Goal: Task Accomplishment & Management: Manage account settings

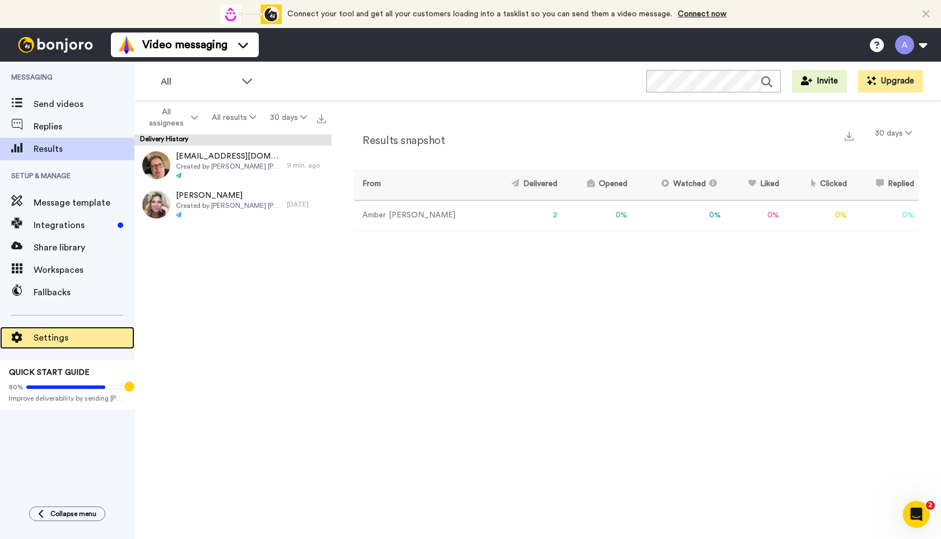
click at [46, 338] on span "Settings" at bounding box center [84, 337] width 101 height 13
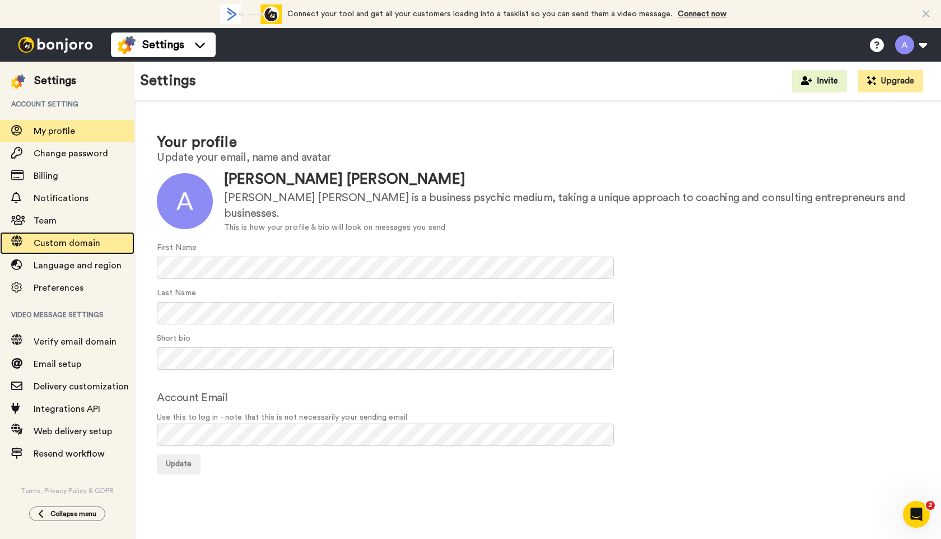
click at [65, 242] on span "Custom domain" at bounding box center [67, 243] width 67 height 9
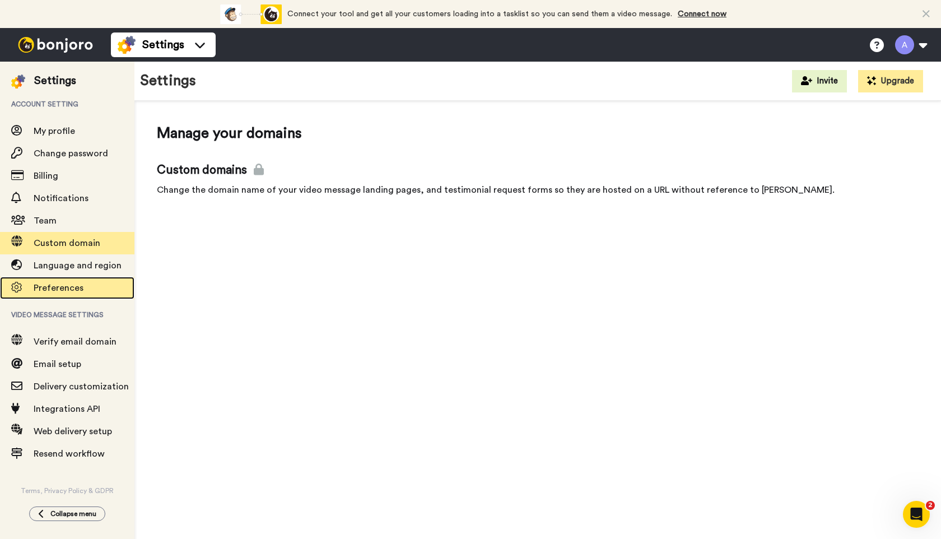
click at [67, 287] on span "Preferences" at bounding box center [59, 287] width 50 height 9
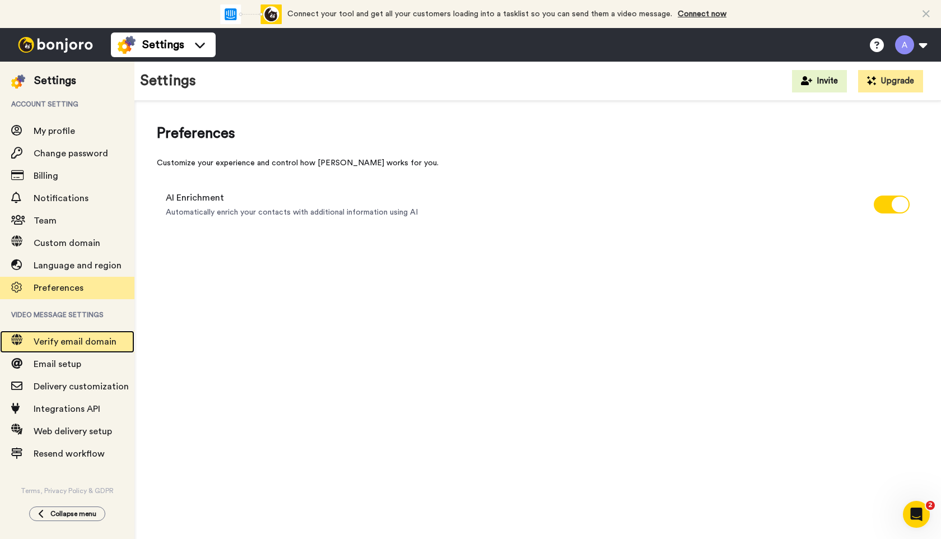
click at [76, 345] on span "Verify email domain" at bounding box center [75, 341] width 83 height 9
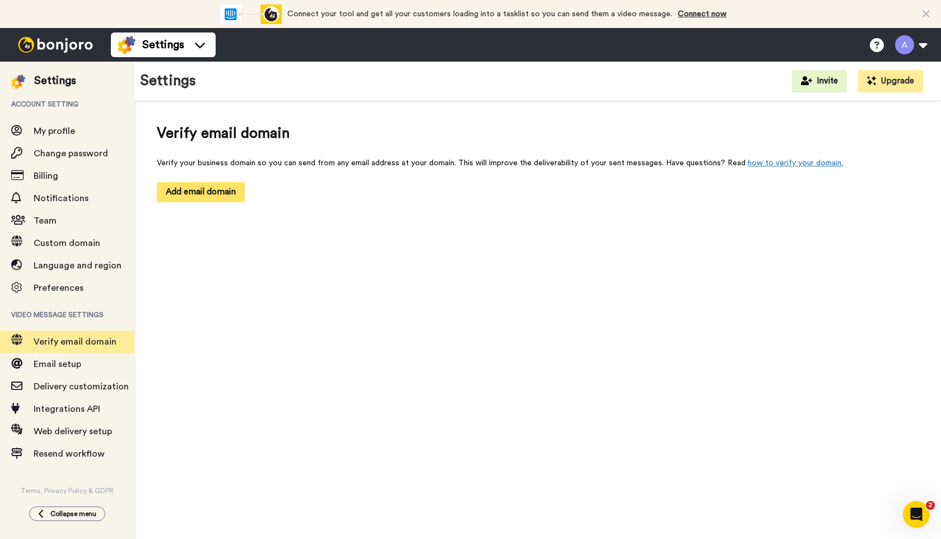
click at [203, 197] on button "Add email domain" at bounding box center [201, 192] width 88 height 20
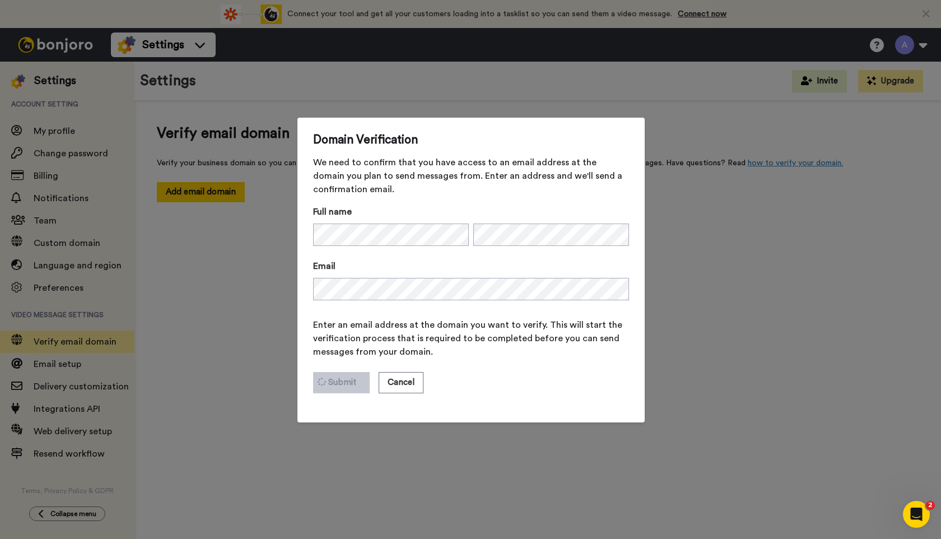
click at [507, 328] on span "Enter an email address at the domain you want to verify. This will start the ve…" at bounding box center [471, 338] width 316 height 40
click at [340, 384] on button "Submit" at bounding box center [341, 382] width 57 height 21
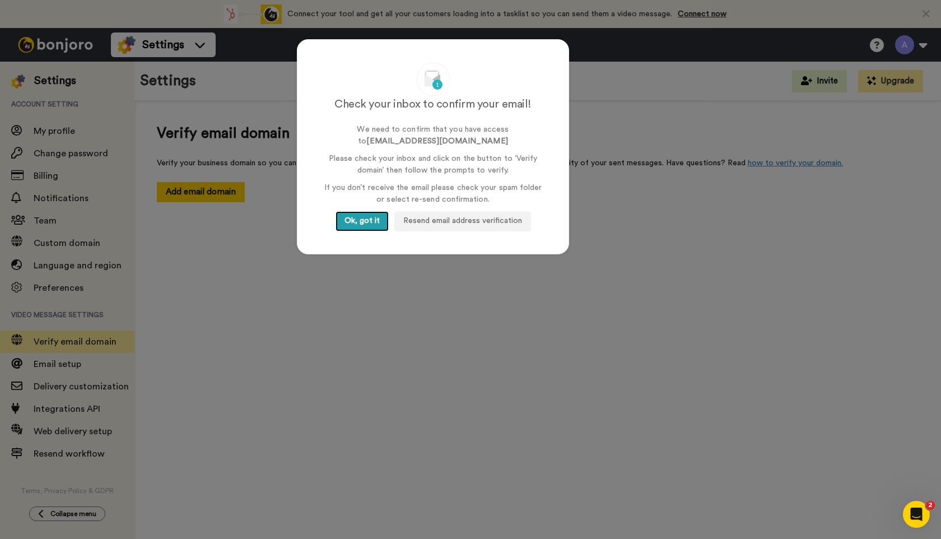
click at [354, 216] on button "Ok, got it" at bounding box center [361, 221] width 53 height 20
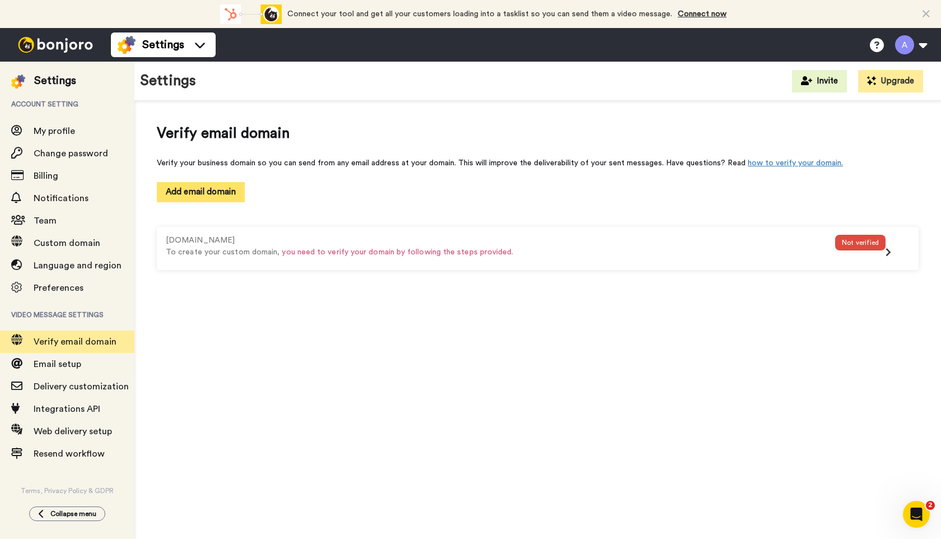
click at [215, 193] on button "Add email domain" at bounding box center [201, 192] width 88 height 20
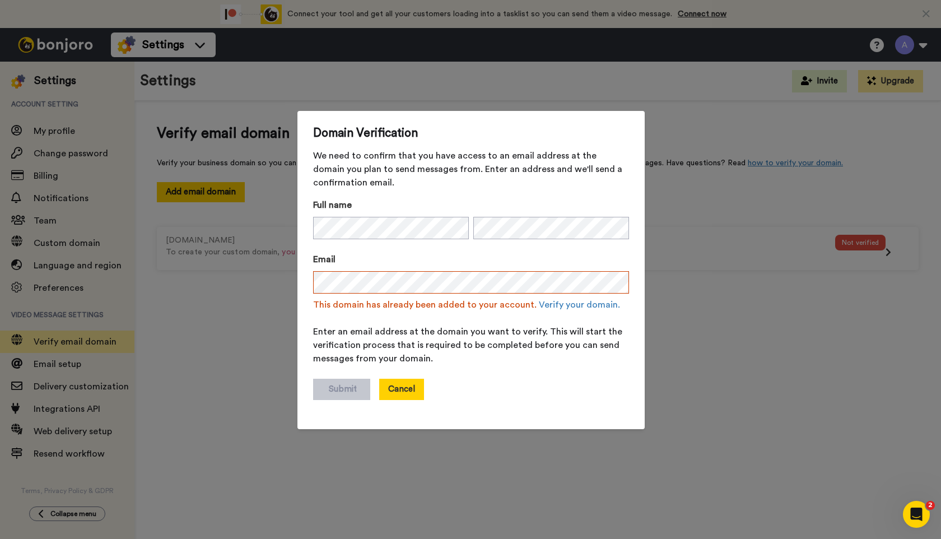
click at [398, 390] on button "Cancel" at bounding box center [401, 389] width 45 height 21
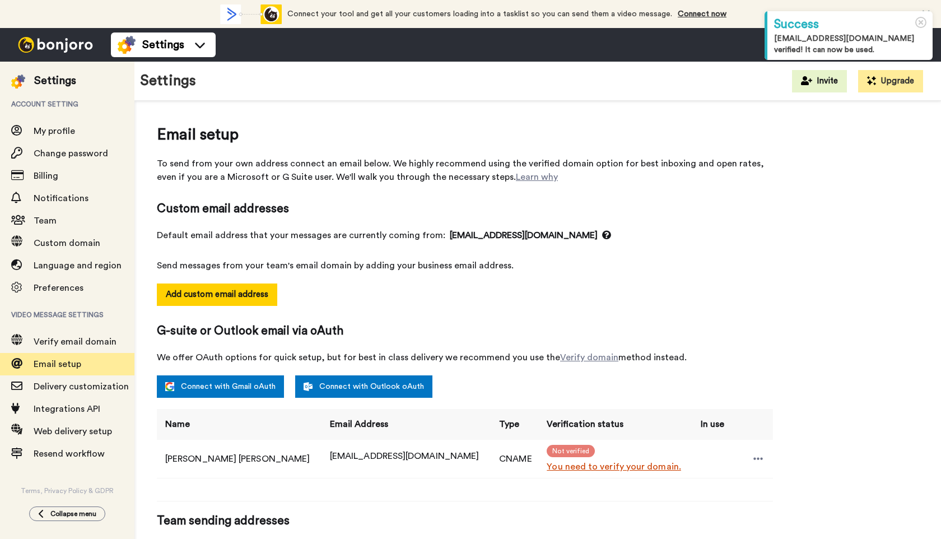
select select "10491"
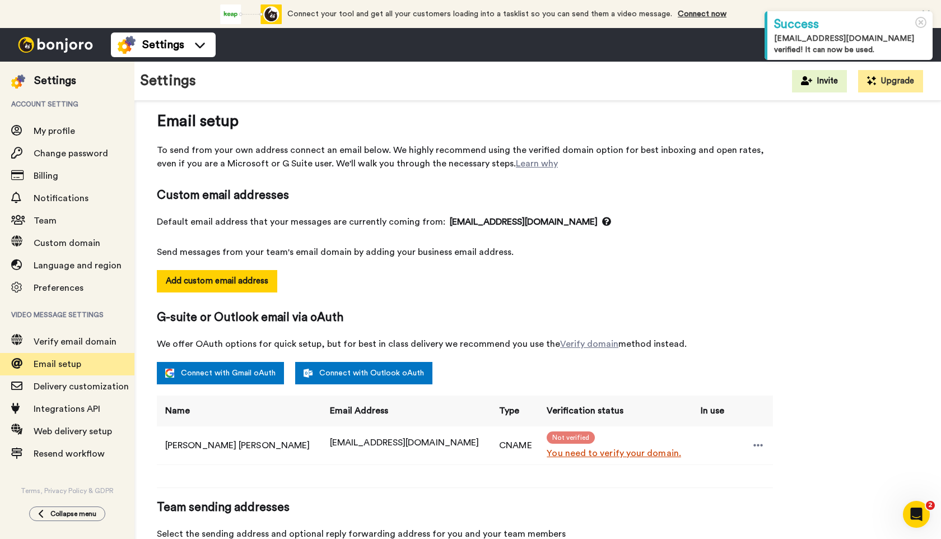
scroll to position [94, 0]
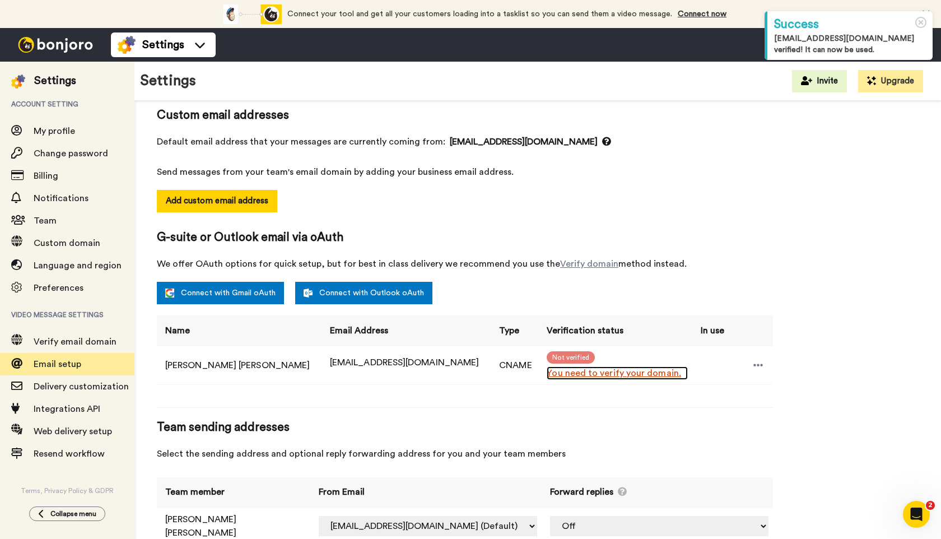
click at [546, 374] on link "You need to verify your domain." at bounding box center [616, 372] width 141 height 13
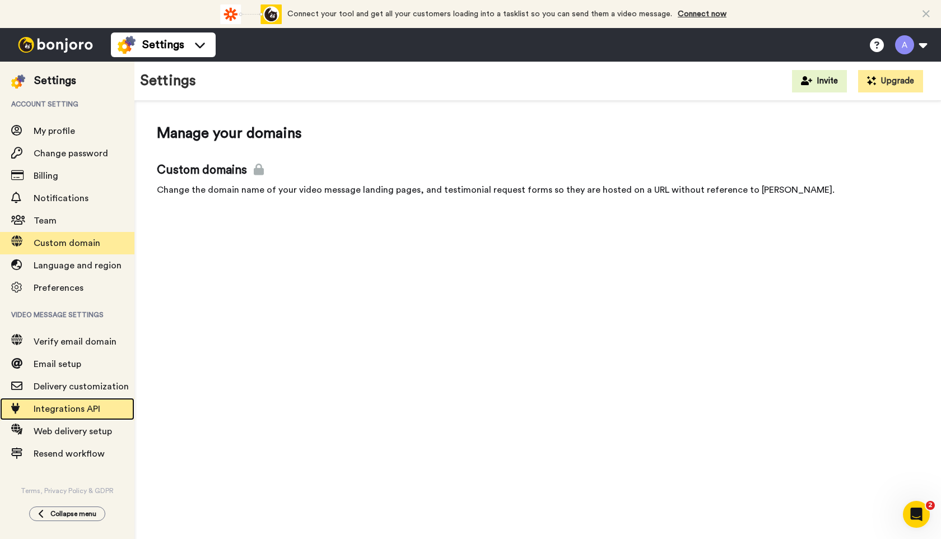
click at [55, 411] on span "Integrations API" at bounding box center [67, 408] width 67 height 9
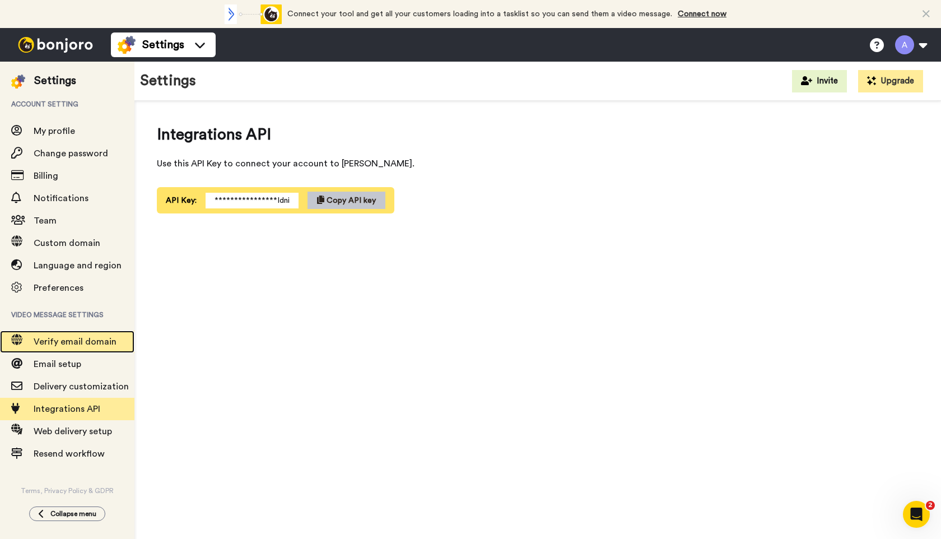
click at [62, 344] on span "Verify email domain" at bounding box center [75, 341] width 83 height 9
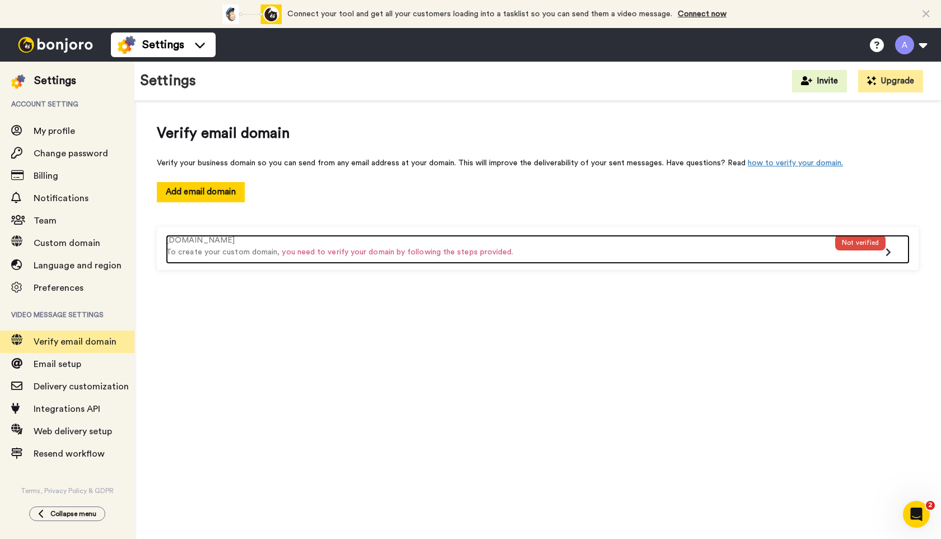
click at [847, 238] on div "Not verified" at bounding box center [860, 243] width 50 height 16
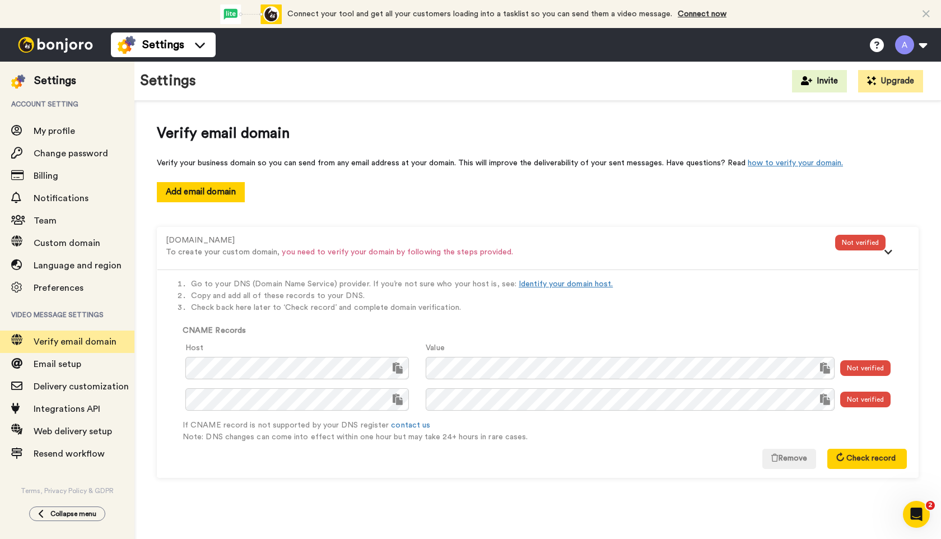
click at [919, 516] on icon "Open Intercom Messenger" at bounding box center [916, 514] width 18 height 18
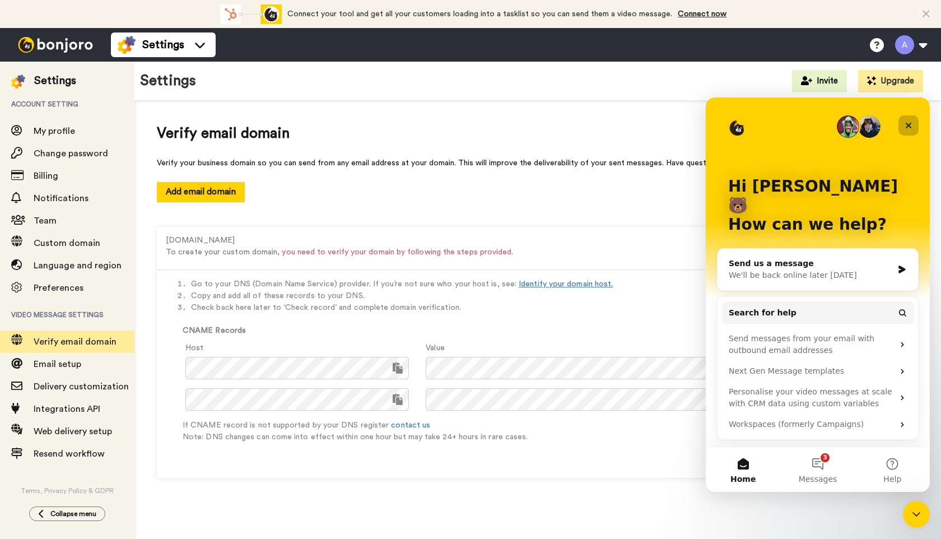
click at [908, 128] on icon "Close" at bounding box center [908, 125] width 9 height 9
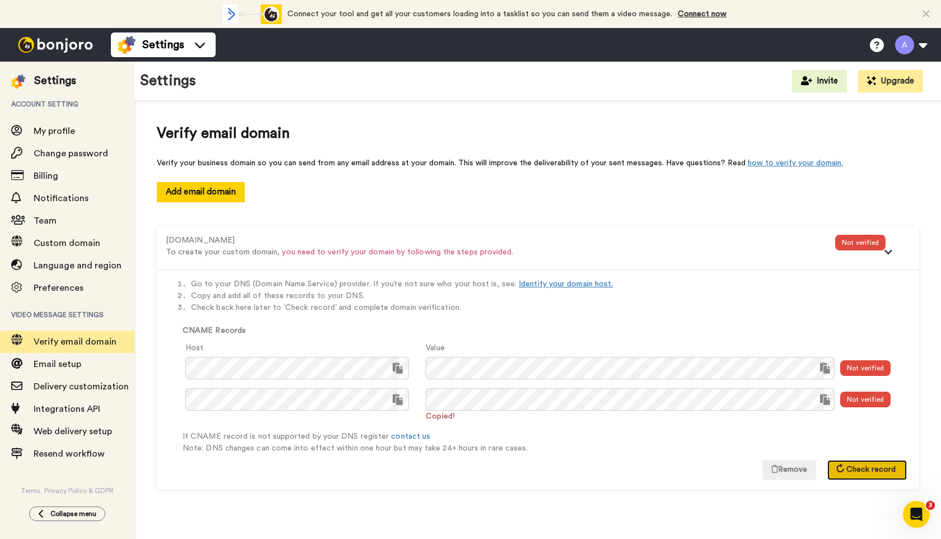
click at [854, 469] on span "Check record" at bounding box center [870, 469] width 49 height 8
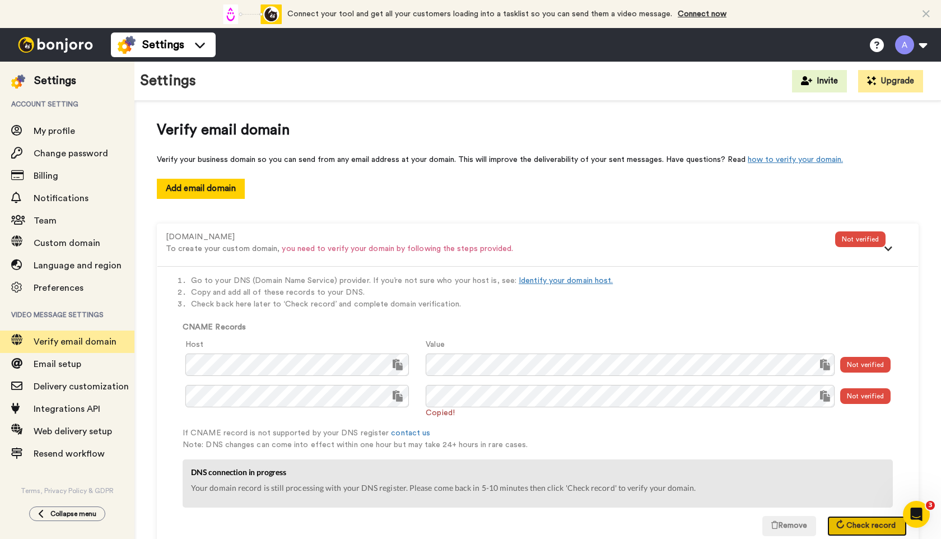
scroll to position [8, 0]
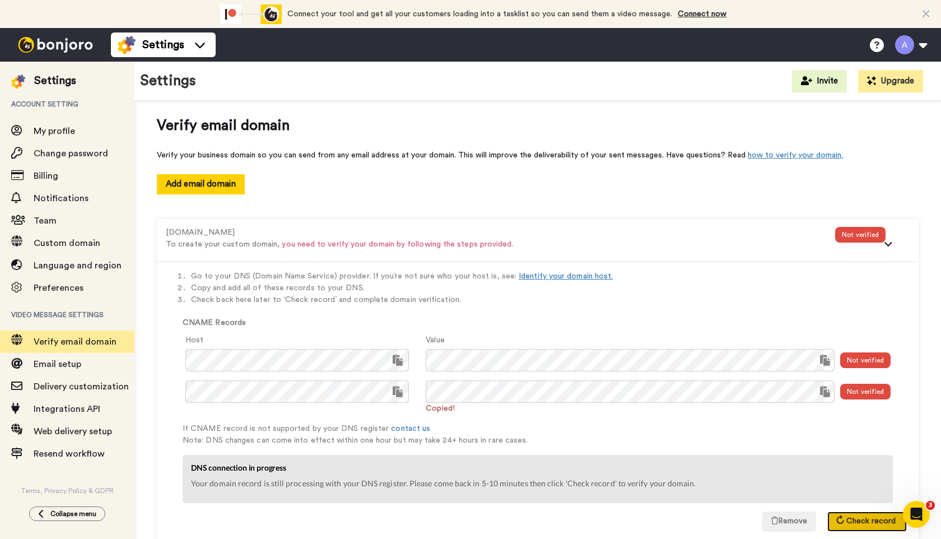
click at [861, 520] on span "Check record" at bounding box center [870, 521] width 49 height 8
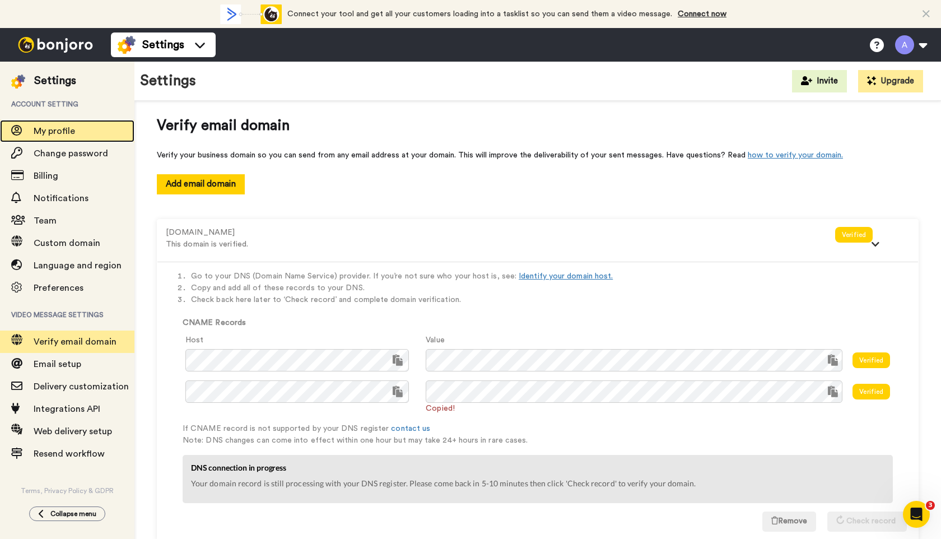
click at [62, 132] on span "My profile" at bounding box center [54, 131] width 41 height 9
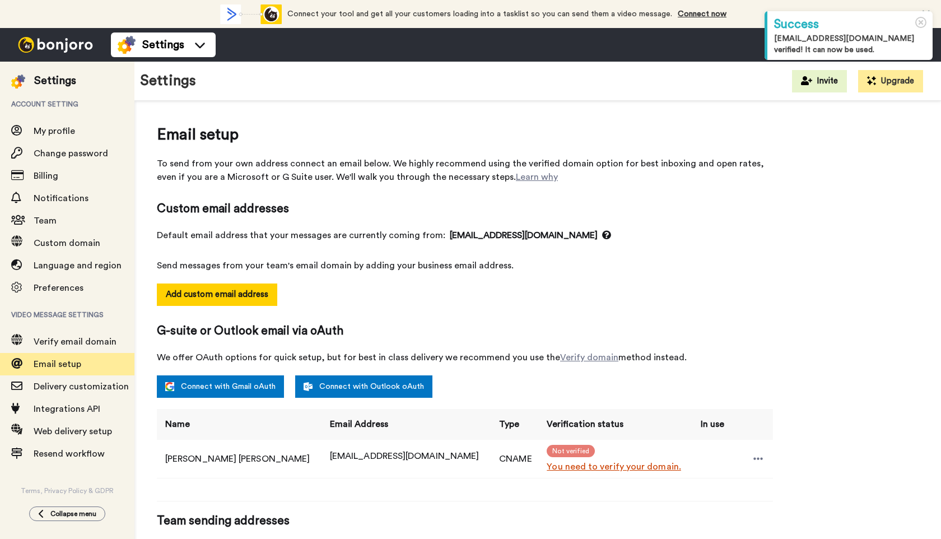
select select "10491"
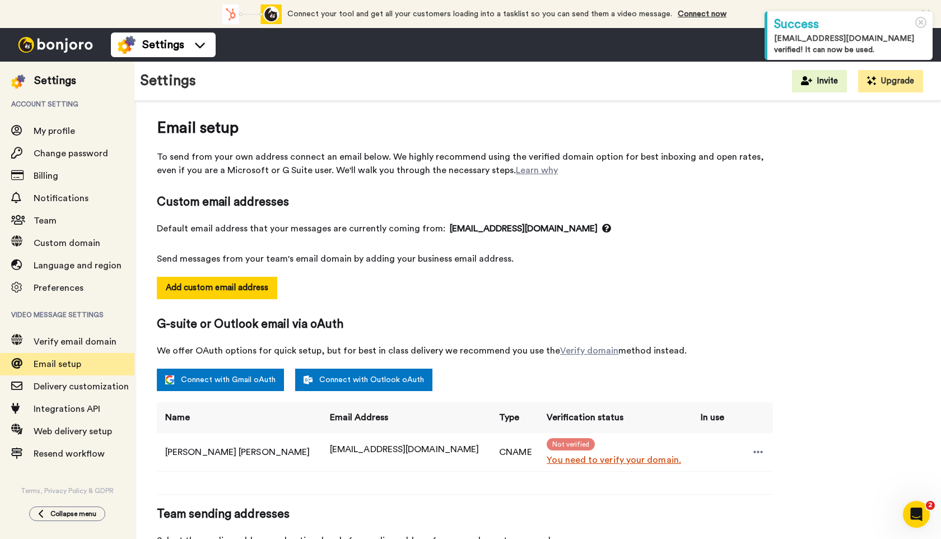
scroll to position [94, 0]
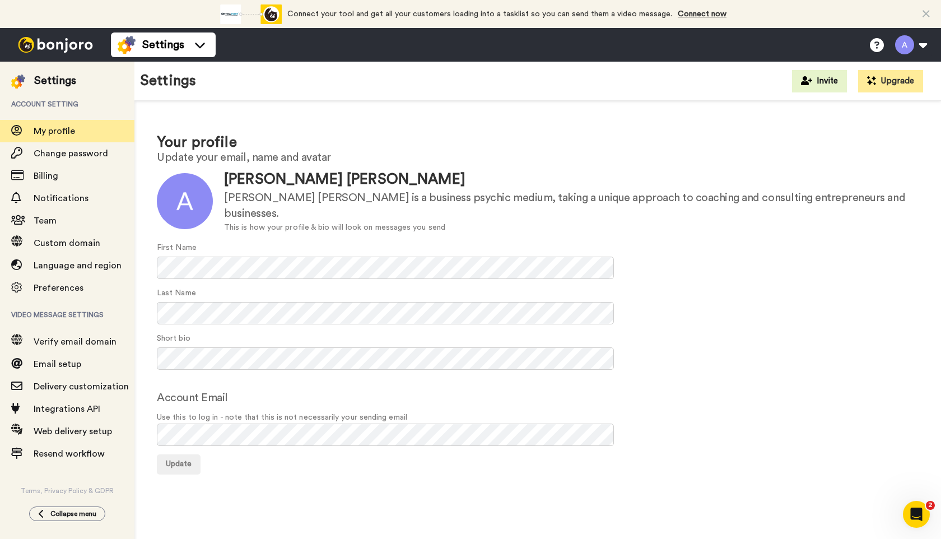
click at [54, 47] on img at bounding box center [55, 45] width 84 height 16
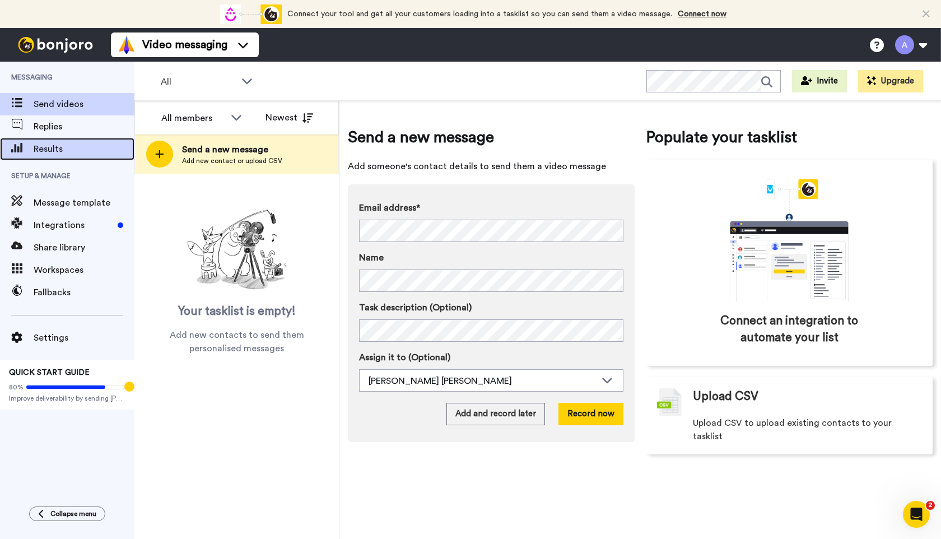
click at [60, 151] on span "Results" at bounding box center [84, 148] width 101 height 13
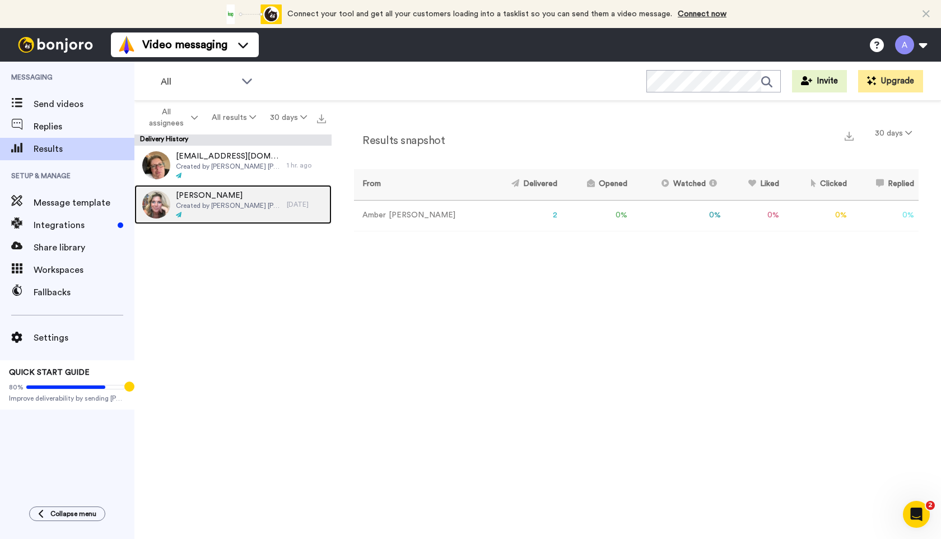
click at [222, 209] on span "Created by [PERSON_NAME] [PERSON_NAME]" at bounding box center [228, 205] width 105 height 9
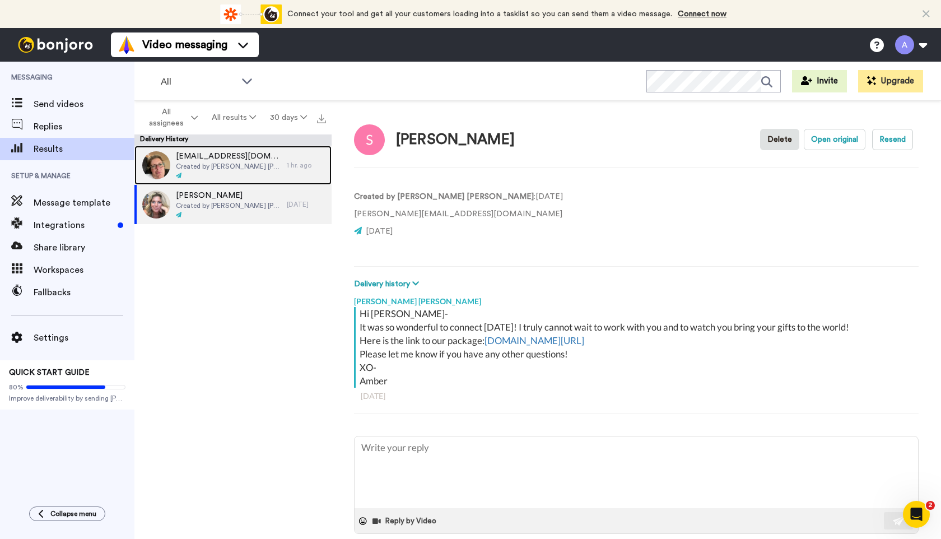
click at [250, 171] on div "ask@amberanneette.com Created by Amber Annette" at bounding box center [228, 165] width 105 height 29
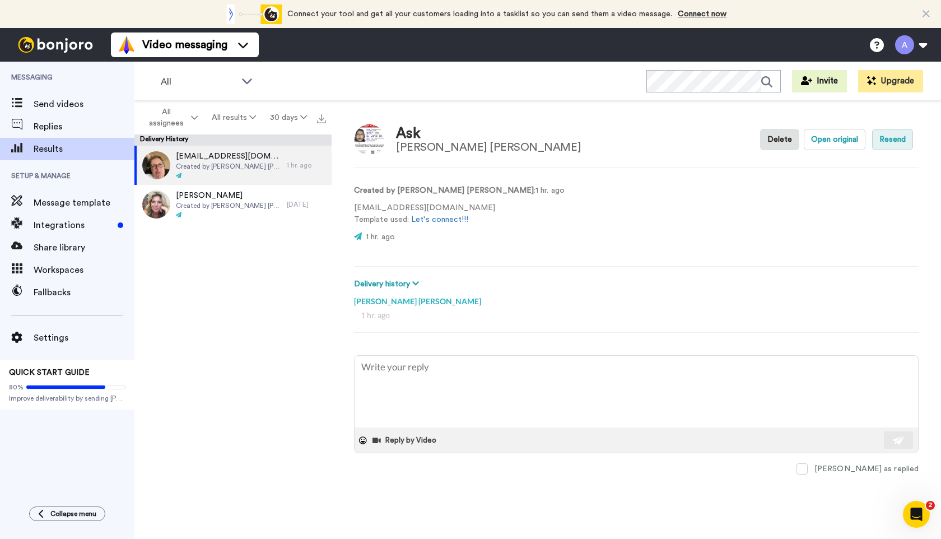
click at [898, 139] on button "Resend" at bounding box center [892, 139] width 41 height 21
click at [823, 143] on button "Open original" at bounding box center [834, 139] width 62 height 21
click at [893, 138] on button "Resend" at bounding box center [892, 139] width 41 height 21
type textarea "x"
click at [59, 105] on span "Send videos" at bounding box center [84, 103] width 101 height 13
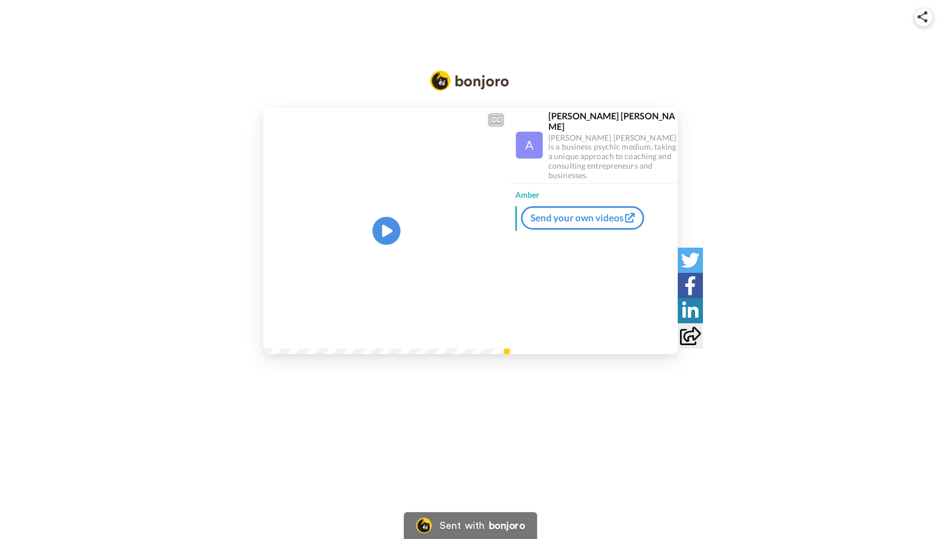
click at [918, 18] on img at bounding box center [922, 16] width 10 height 11
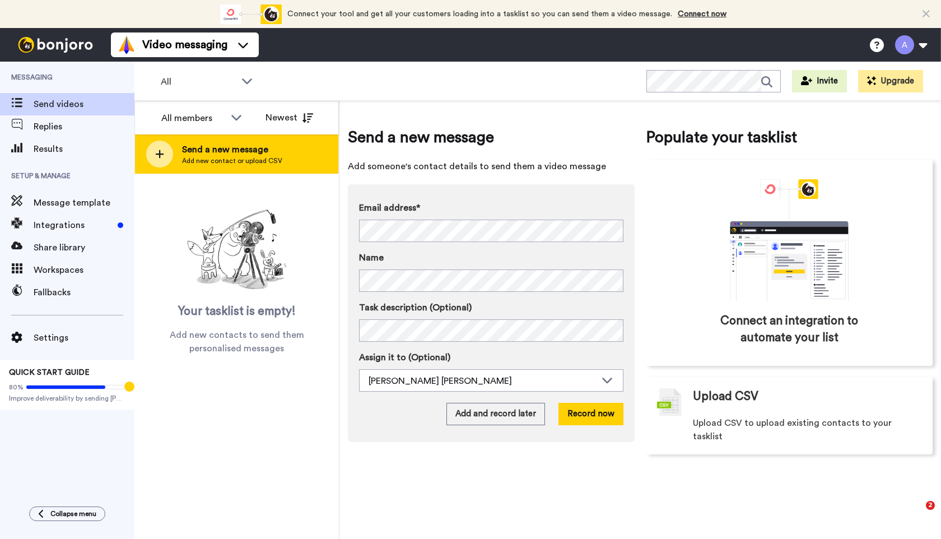
click at [221, 160] on span "Add new contact or upload CSV" at bounding box center [232, 160] width 100 height 9
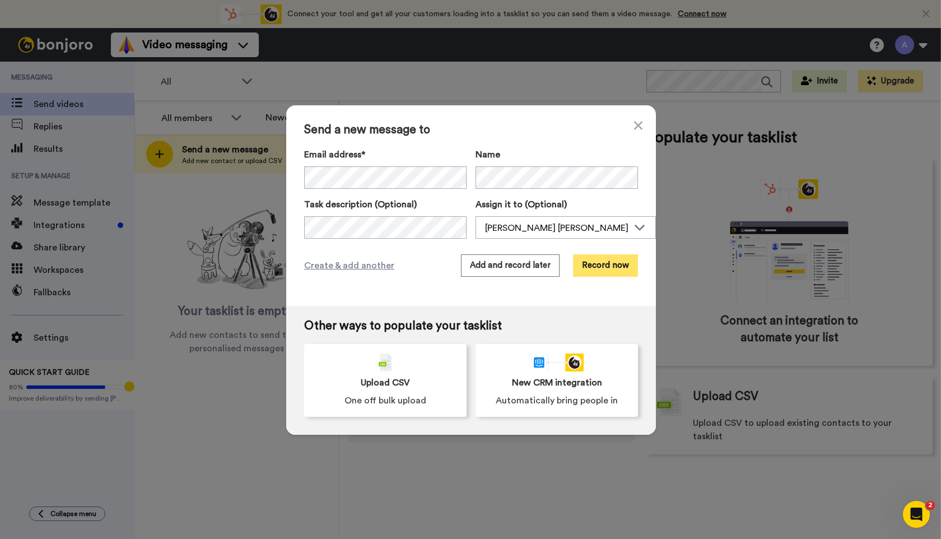
click at [598, 267] on button "Record now" at bounding box center [605, 265] width 65 height 22
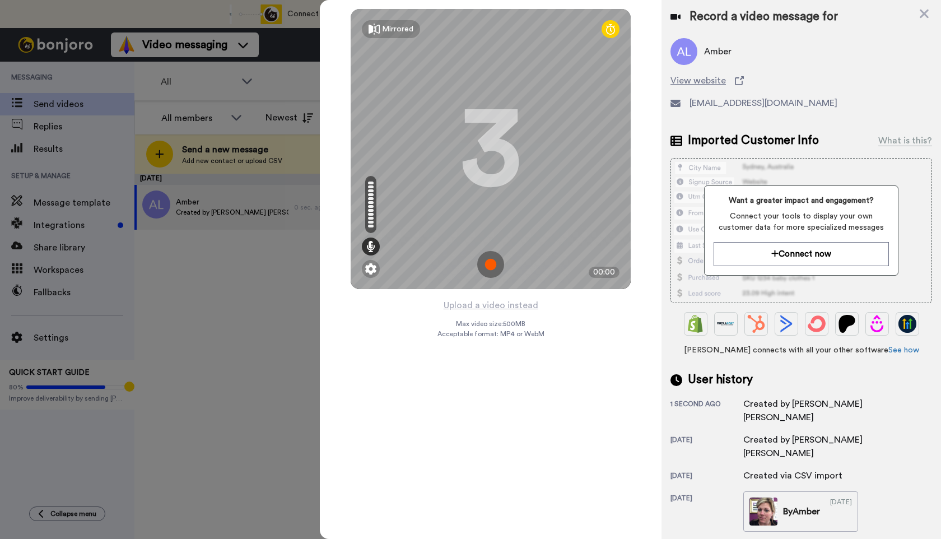
click at [495, 257] on img at bounding box center [490, 264] width 27 height 27
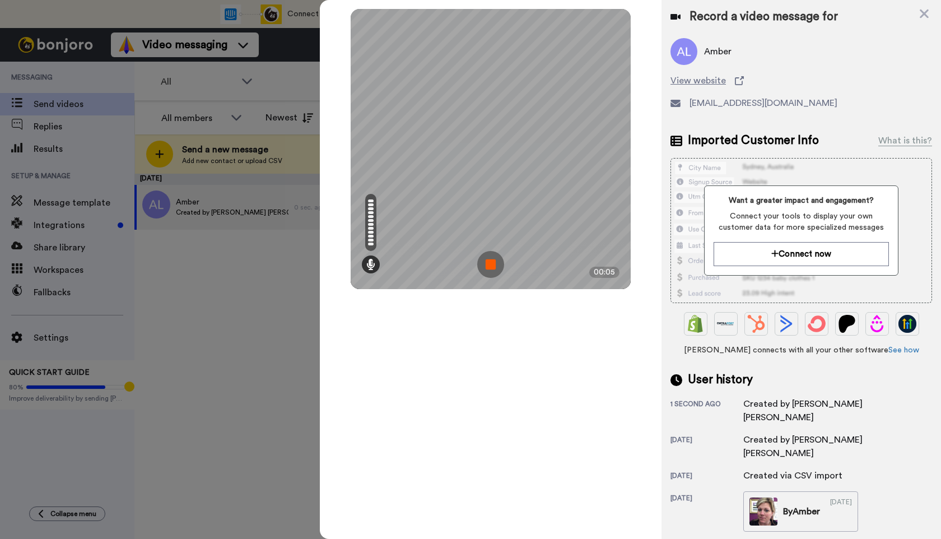
click at [489, 263] on img at bounding box center [490, 264] width 27 height 27
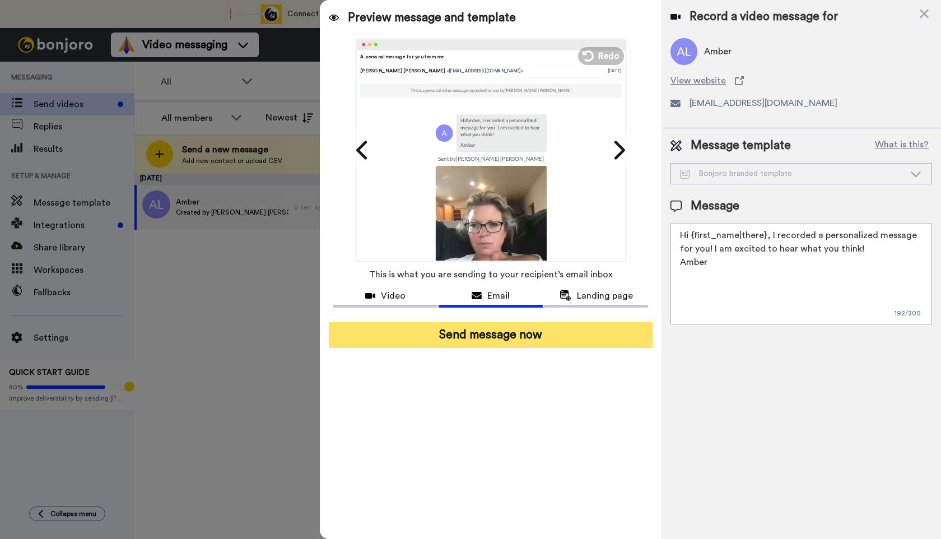
click at [477, 334] on button "Send message now" at bounding box center [491, 335] width 324 height 26
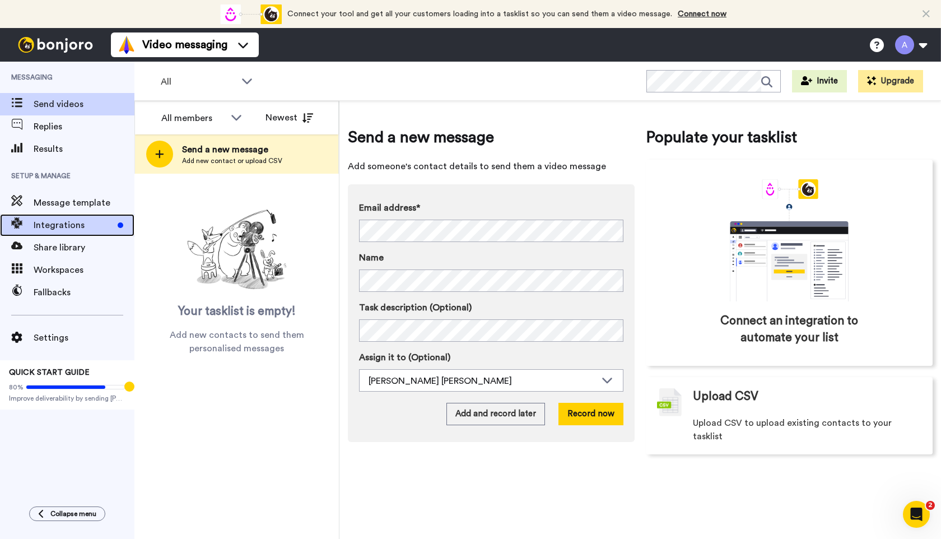
click at [60, 228] on span "Integrations" at bounding box center [74, 224] width 80 height 13
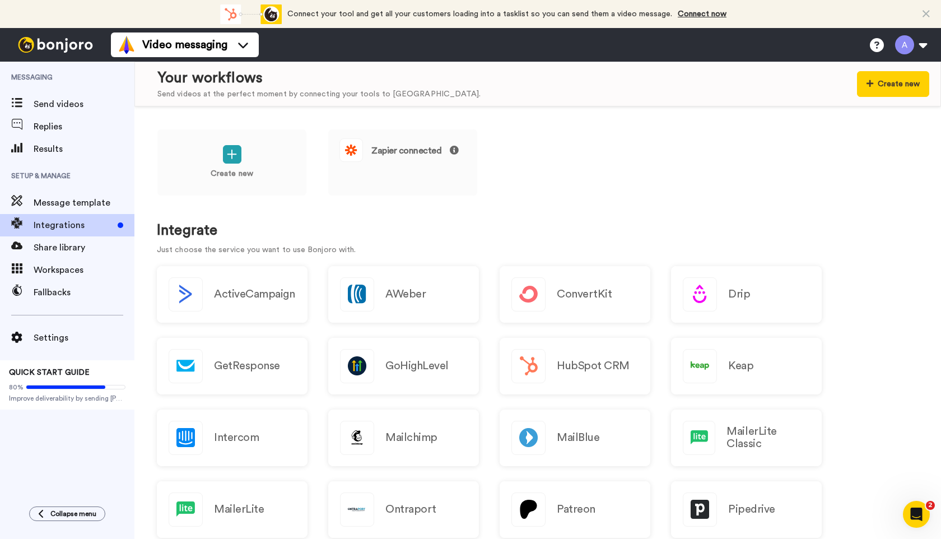
scroll to position [2, 0]
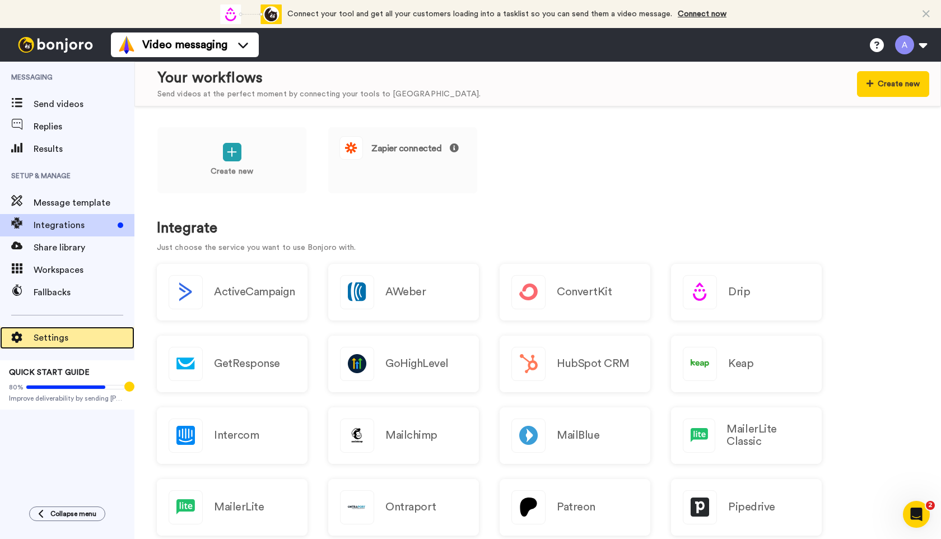
click at [49, 334] on span "Settings" at bounding box center [84, 337] width 101 height 13
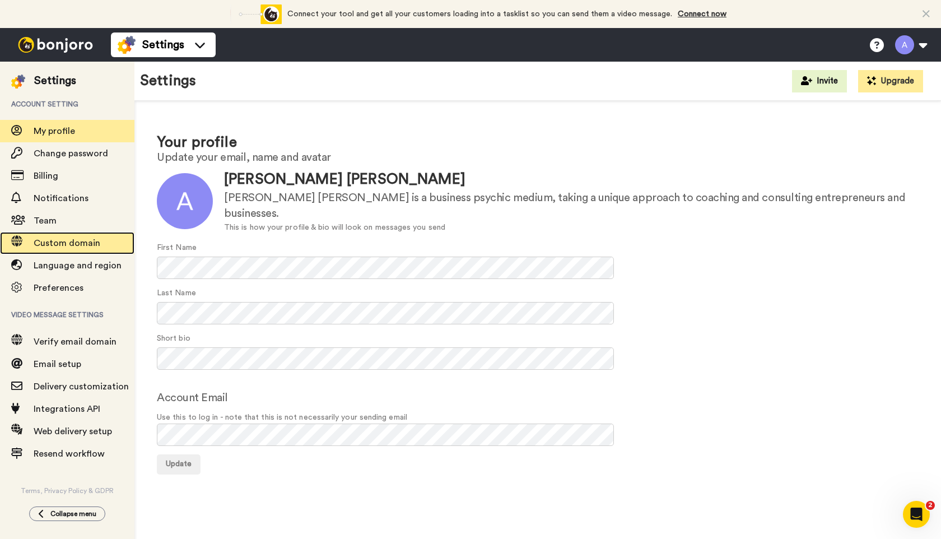
click at [46, 244] on span "Custom domain" at bounding box center [67, 243] width 67 height 9
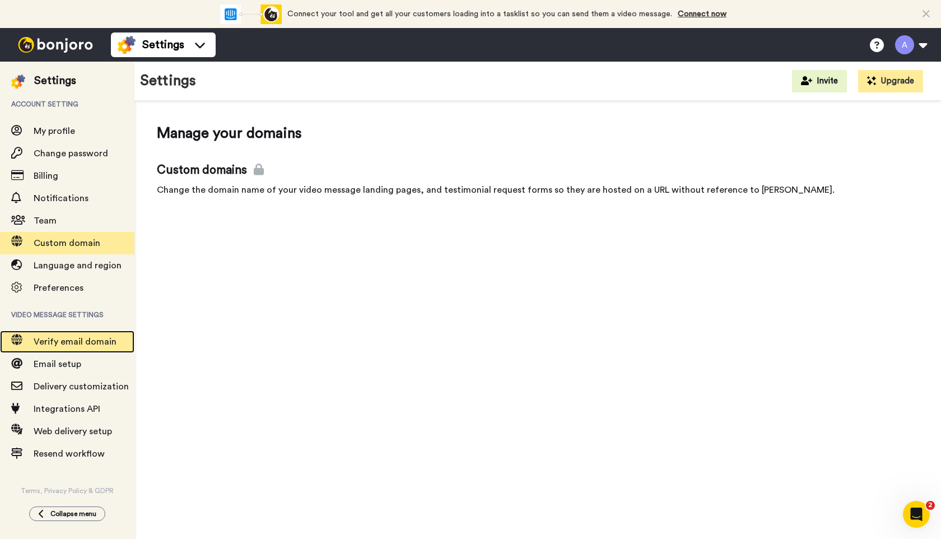
click at [64, 343] on span "Verify email domain" at bounding box center [75, 341] width 83 height 9
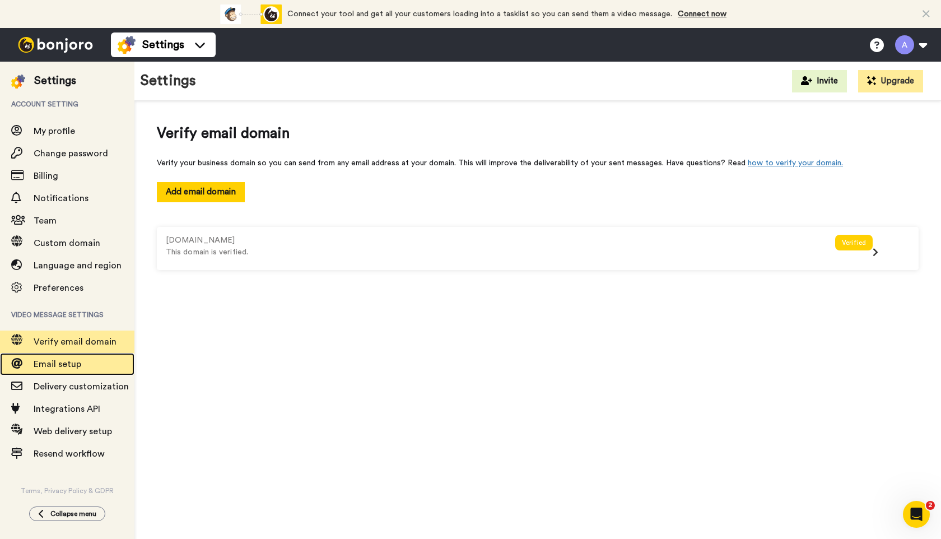
click at [64, 366] on span "Email setup" at bounding box center [58, 363] width 48 height 9
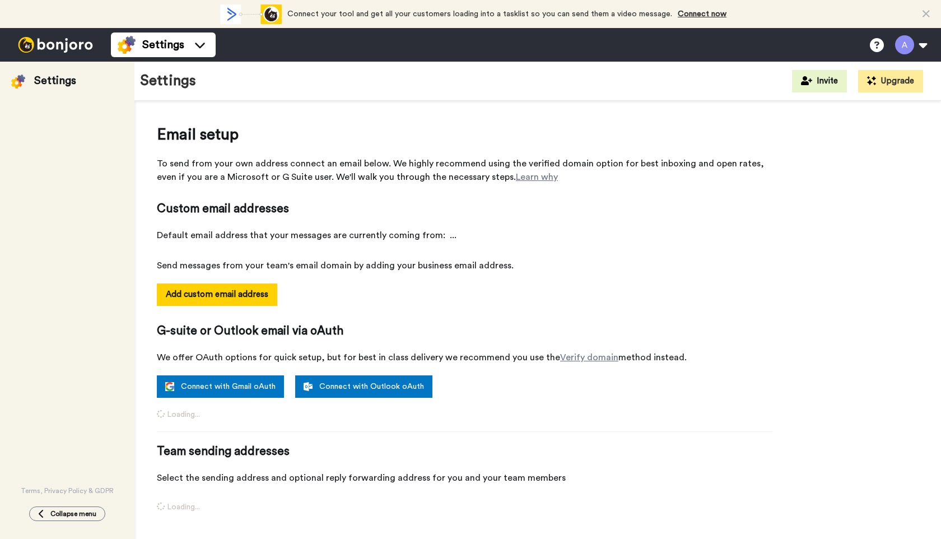
select select "163713"
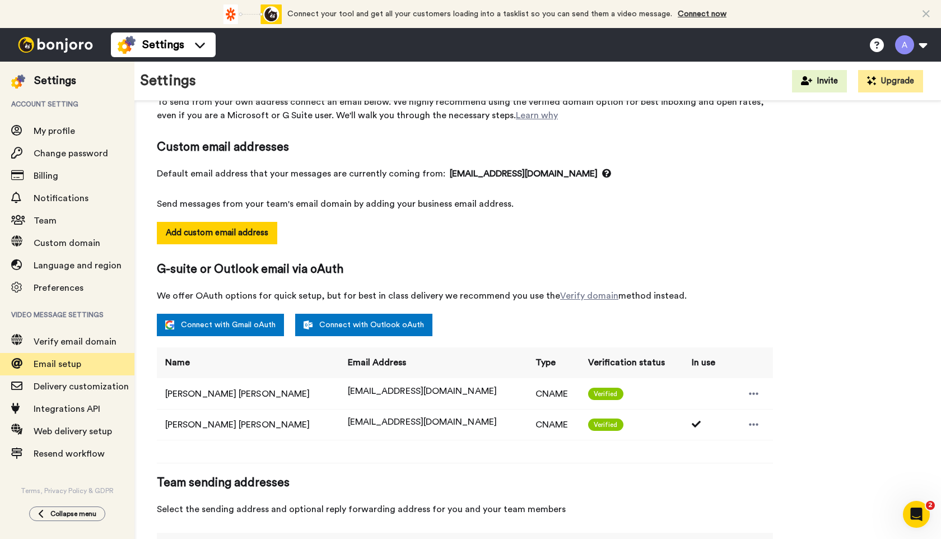
scroll to position [117, 0]
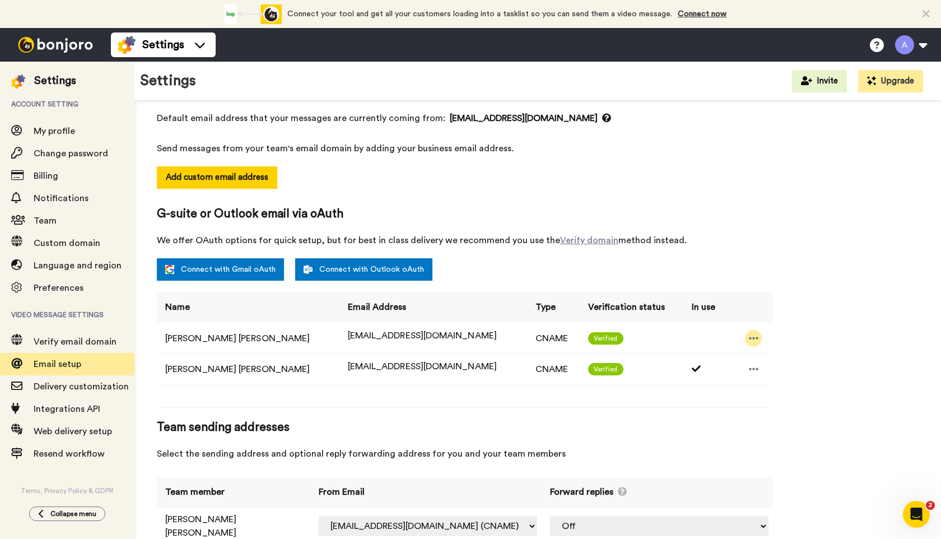
click at [749, 334] on icon at bounding box center [754, 338] width 10 height 11
click at [570, 239] on link "Verify domain" at bounding box center [589, 240] width 58 height 9
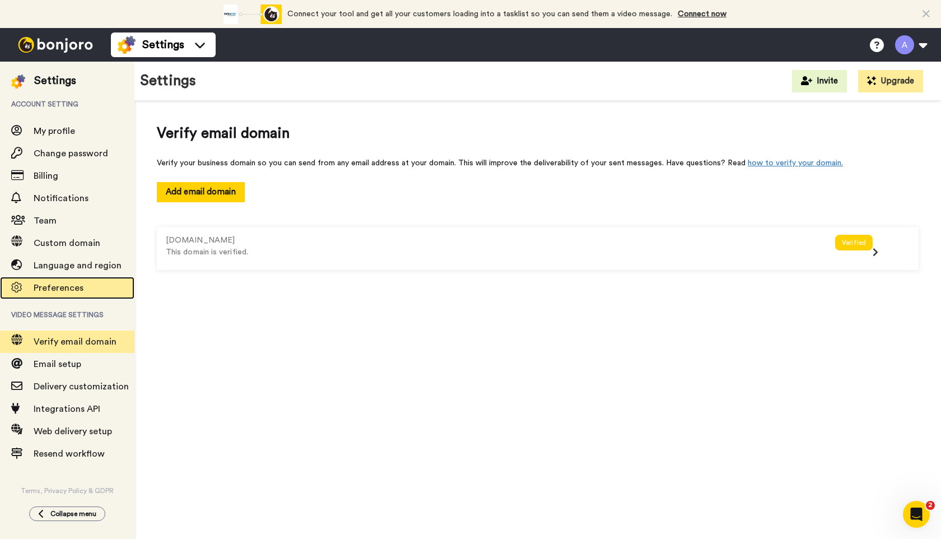
click at [56, 286] on span "Preferences" at bounding box center [59, 287] width 50 height 9
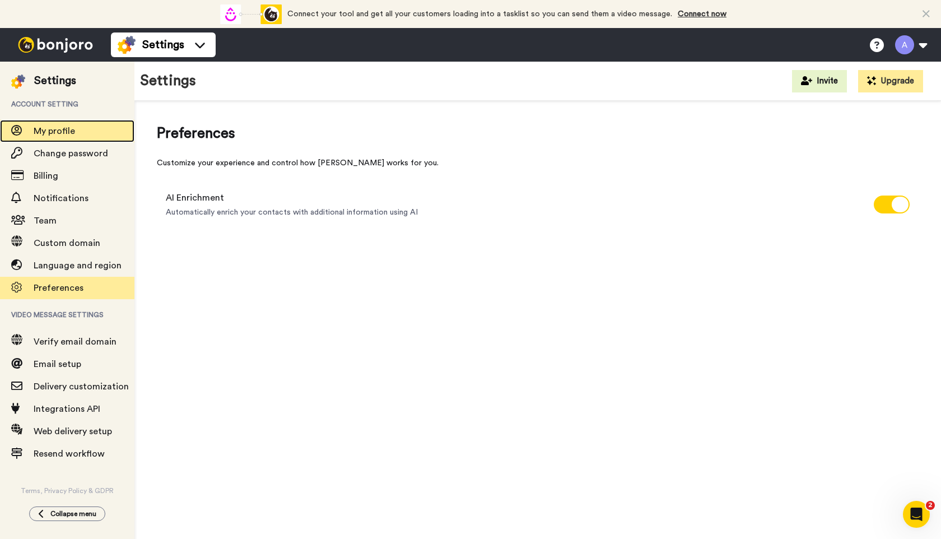
click at [61, 134] on span "My profile" at bounding box center [54, 131] width 41 height 9
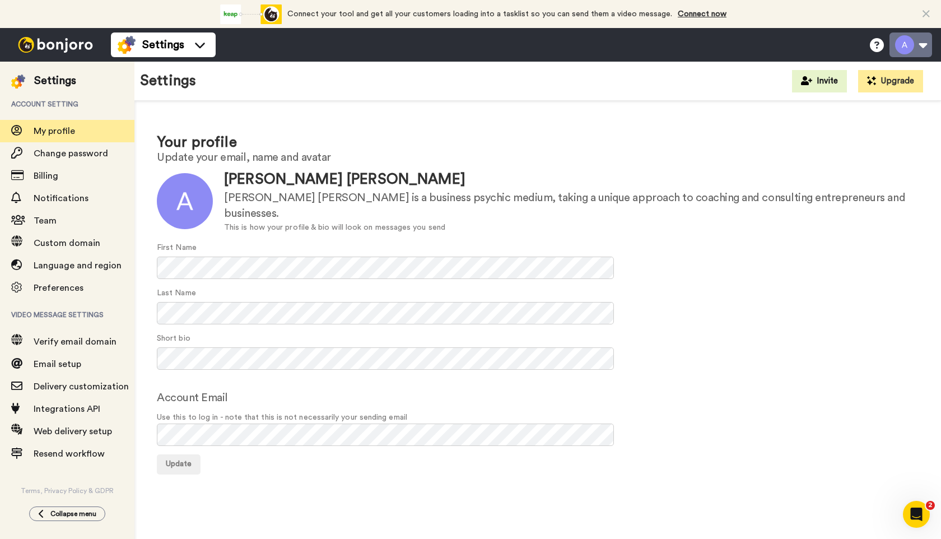
click at [907, 46] on button at bounding box center [910, 44] width 43 height 25
click at [765, 161] on h2 "Update your email, name and avatar" at bounding box center [537, 157] width 761 height 12
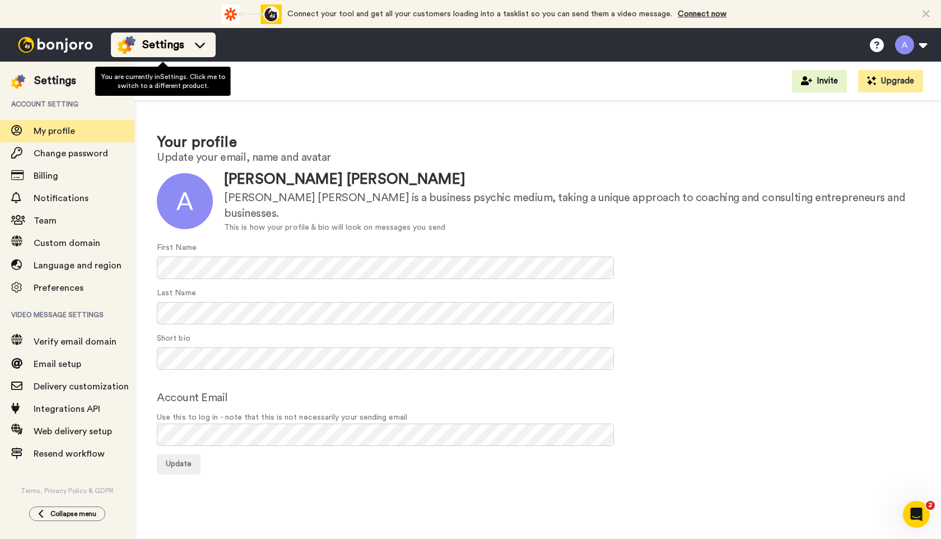
click at [199, 45] on icon at bounding box center [200, 44] width 18 height 11
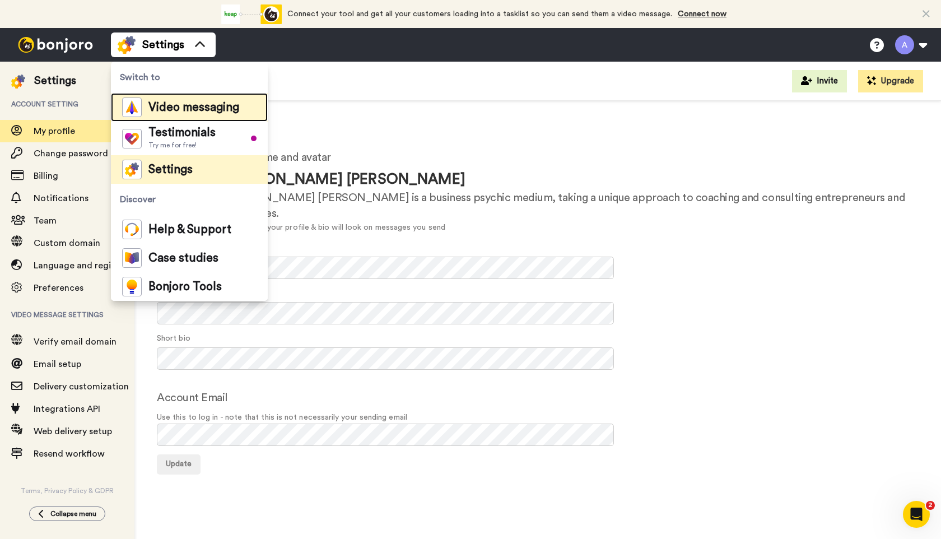
click at [185, 106] on span "Video messaging" at bounding box center [193, 107] width 91 height 11
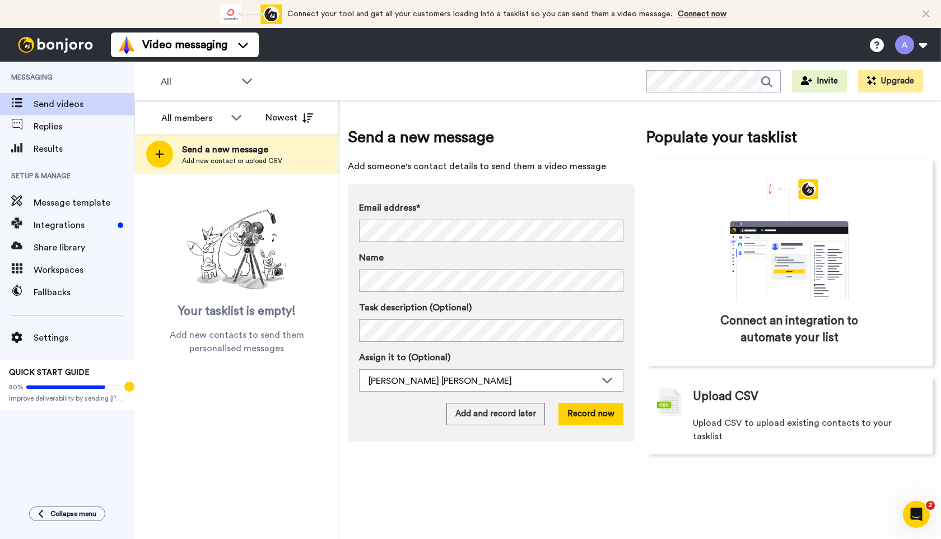
click at [920, 512] on icon "Open Intercom Messenger" at bounding box center [916, 514] width 18 height 18
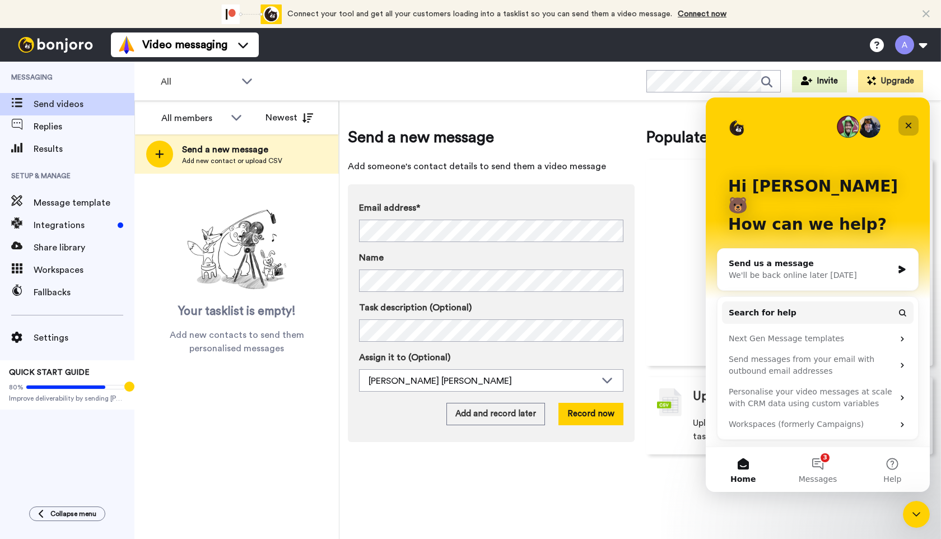
click at [908, 124] on icon "Close" at bounding box center [908, 126] width 6 height 6
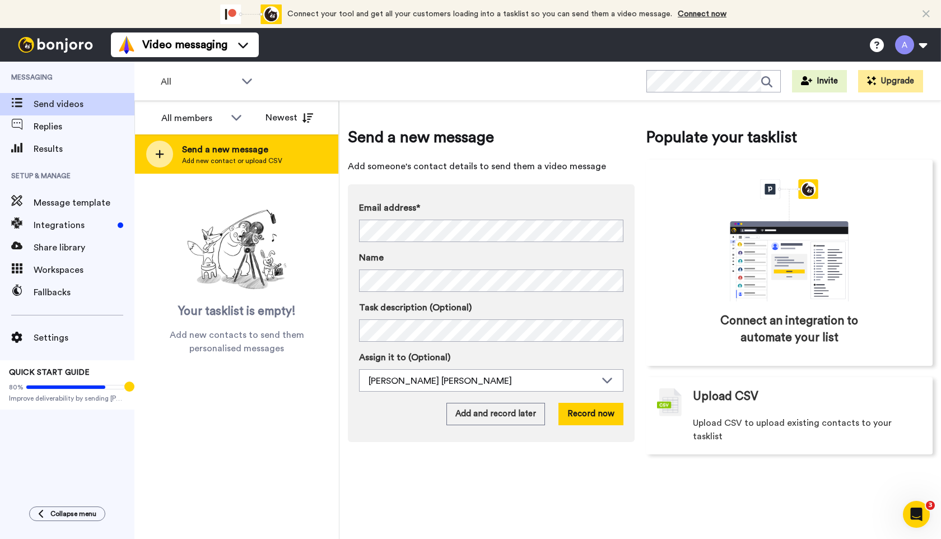
click at [231, 160] on span "Add new contact or upload CSV" at bounding box center [232, 160] width 100 height 9
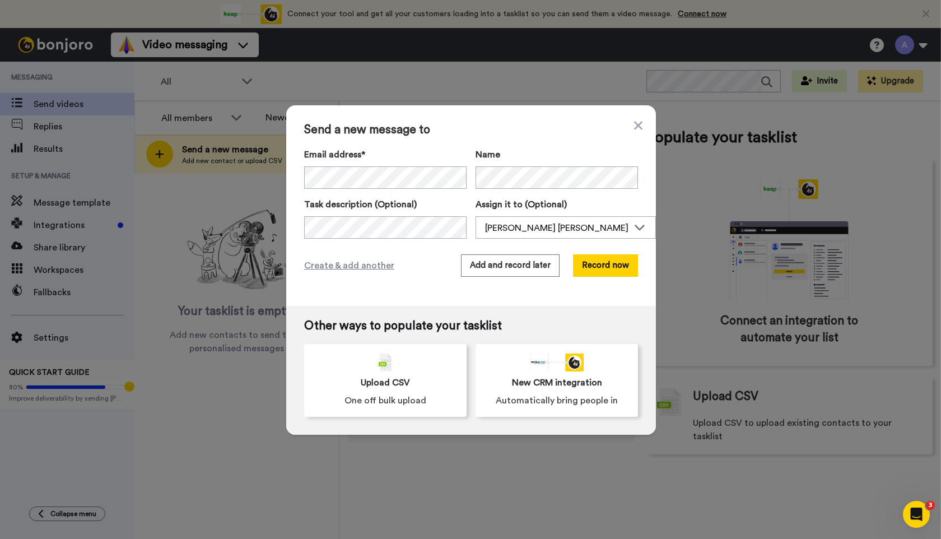
click at [522, 144] on div "Send a new message to Email address* Amber <ask@amberannette.com> Name Task des…" at bounding box center [471, 205] width 370 height 200
click at [594, 265] on button "Record now" at bounding box center [605, 265] width 65 height 22
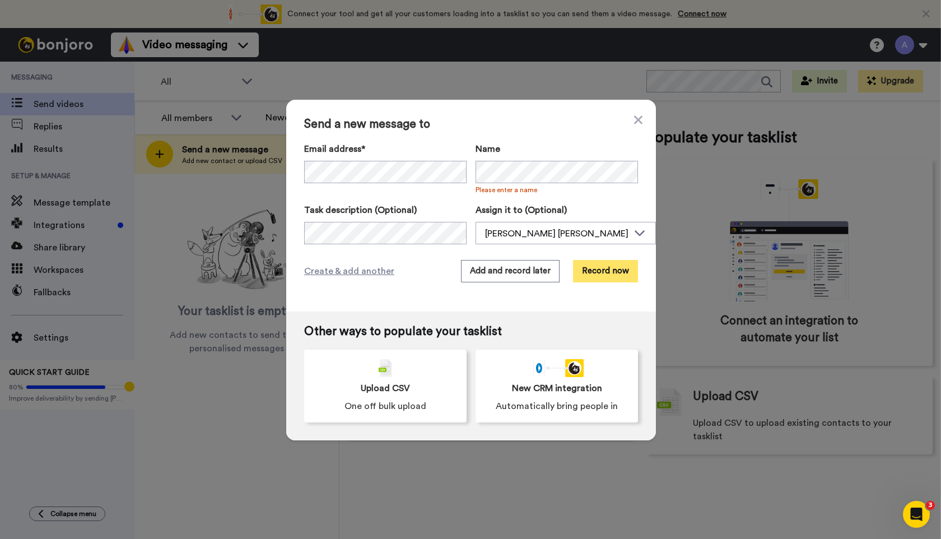
click at [596, 274] on button "Record now" at bounding box center [605, 271] width 65 height 22
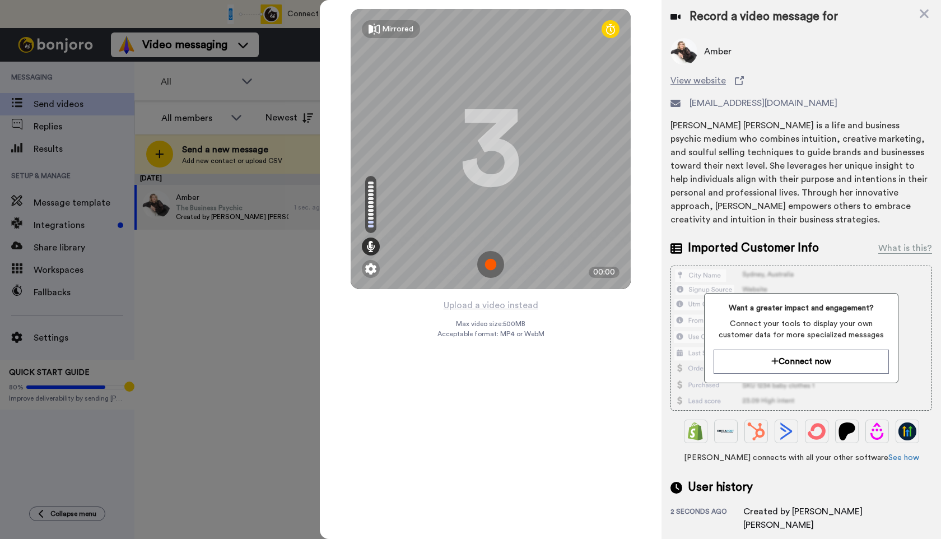
click at [494, 263] on img at bounding box center [490, 264] width 27 height 27
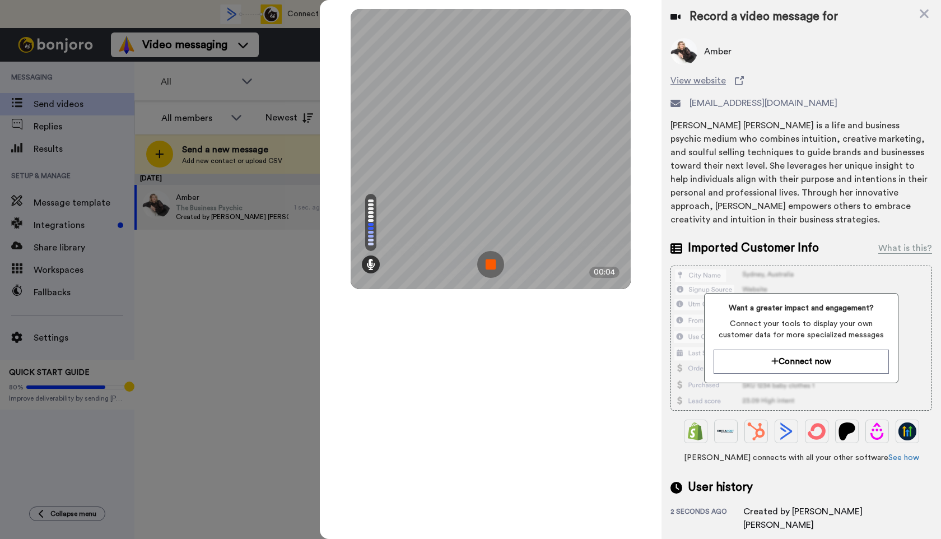
click at [491, 263] on img at bounding box center [490, 264] width 27 height 27
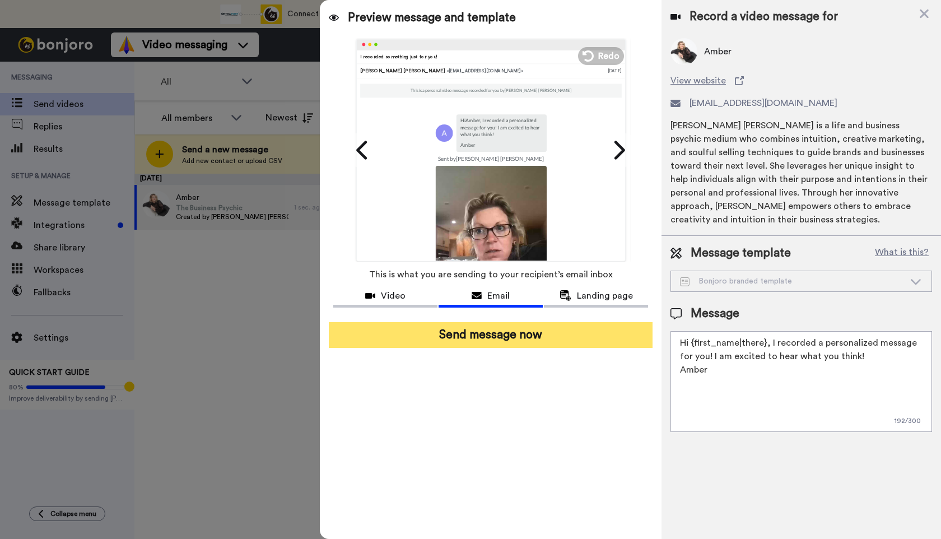
click at [528, 335] on button "Send message now" at bounding box center [491, 335] width 324 height 26
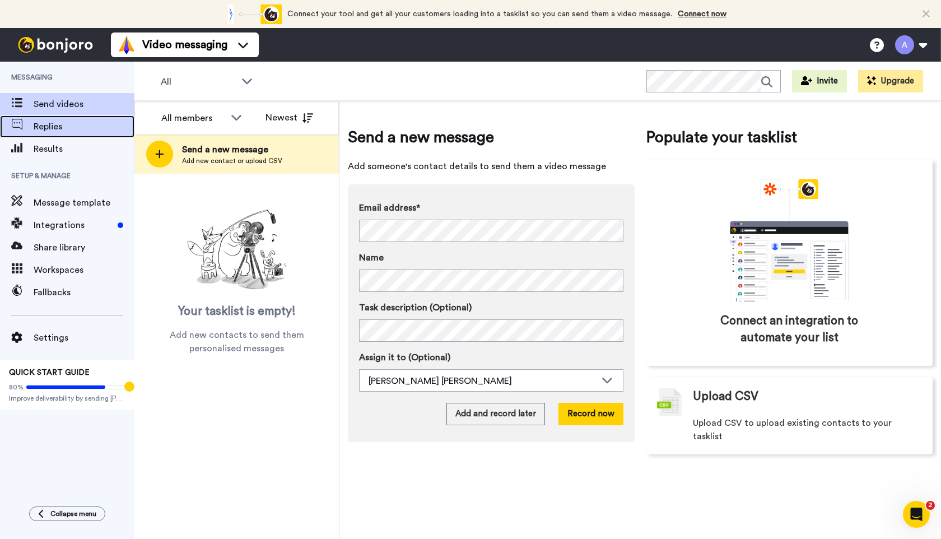
click at [57, 125] on span "Replies" at bounding box center [84, 126] width 101 height 13
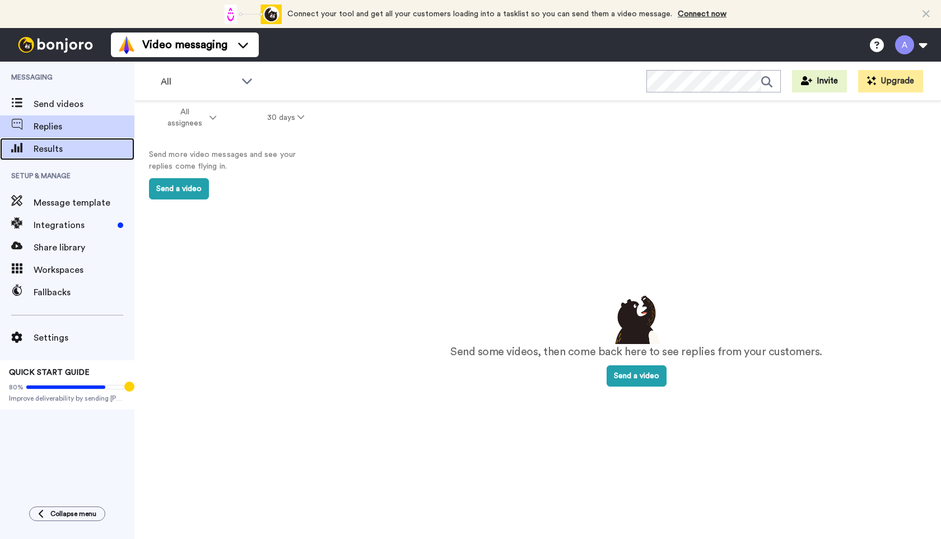
click at [64, 153] on span "Results" at bounding box center [84, 148] width 101 height 13
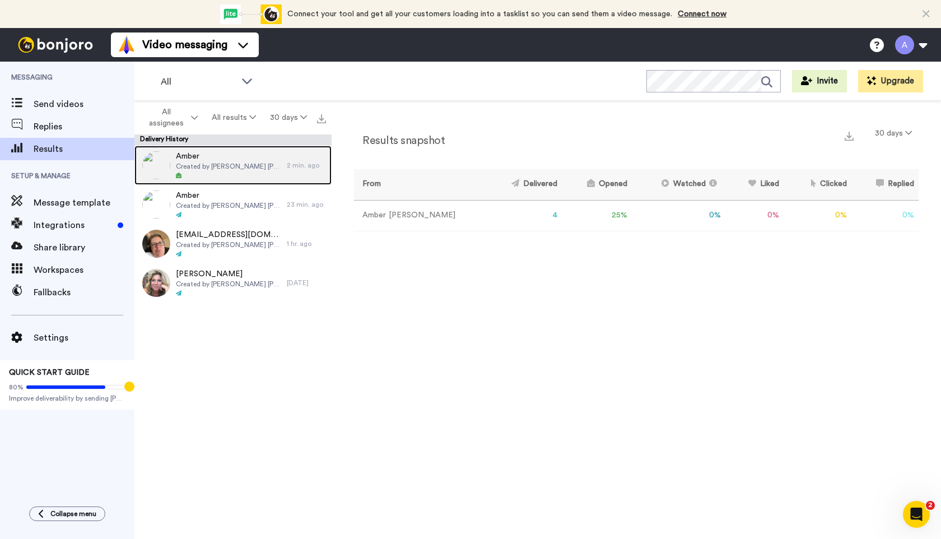
click at [258, 167] on div "Amber Created by Amber Annette" at bounding box center [210, 165] width 152 height 39
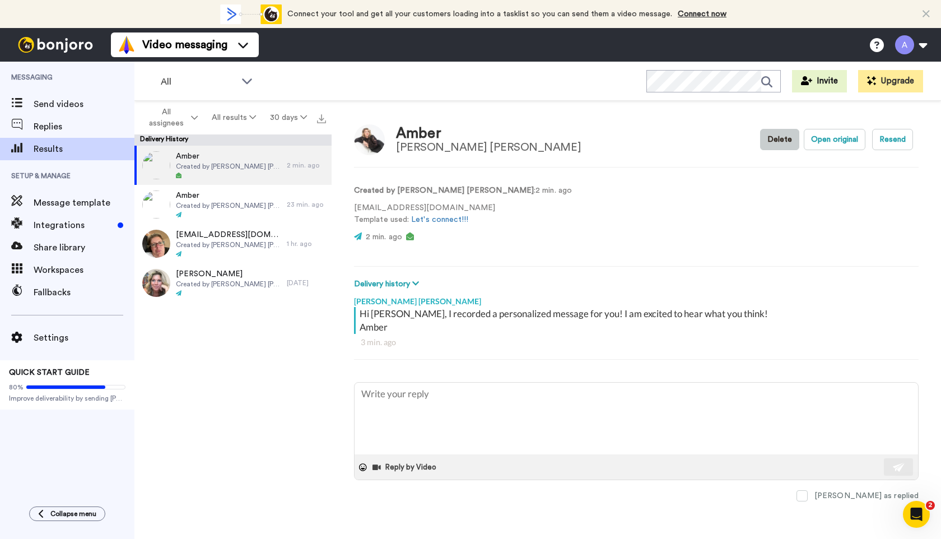
click at [774, 138] on button "Delete" at bounding box center [779, 139] width 39 height 21
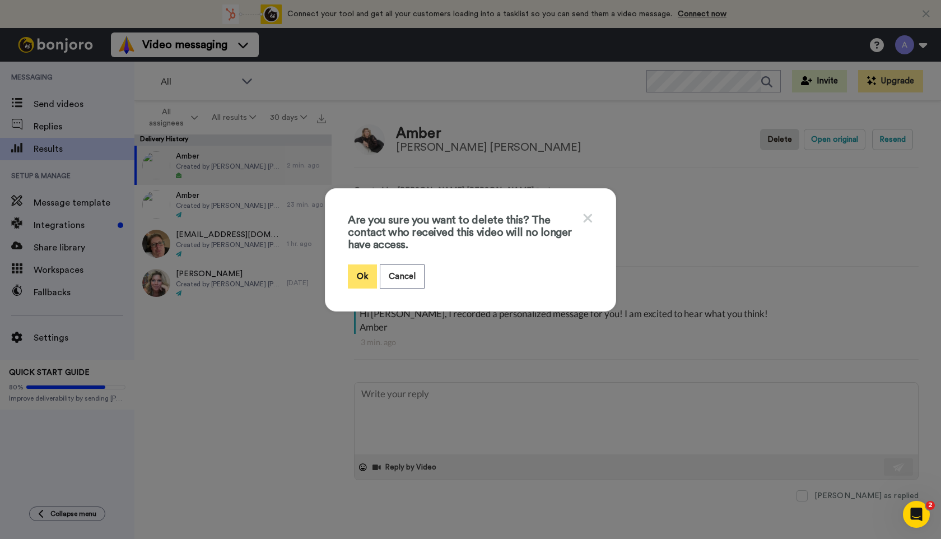
click at [361, 282] on button "Ok" at bounding box center [362, 276] width 29 height 24
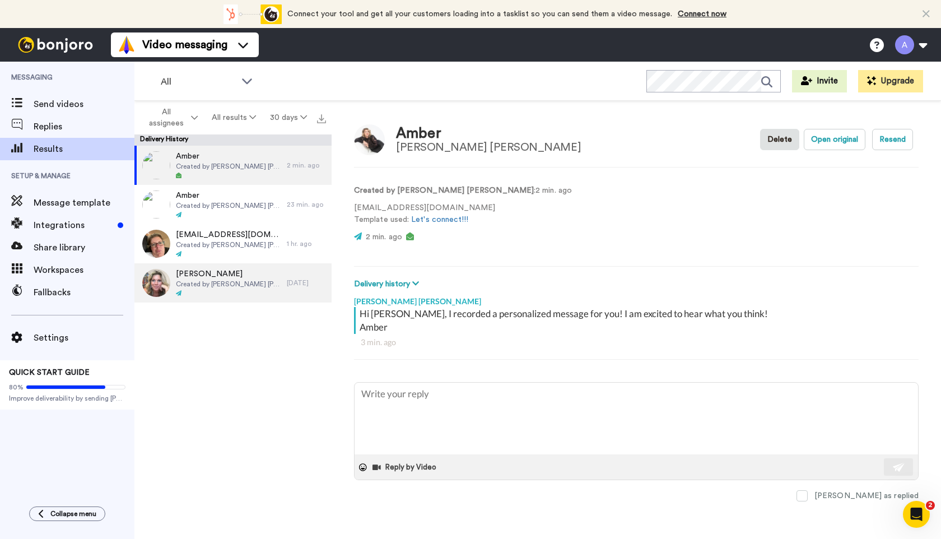
type textarea "x"
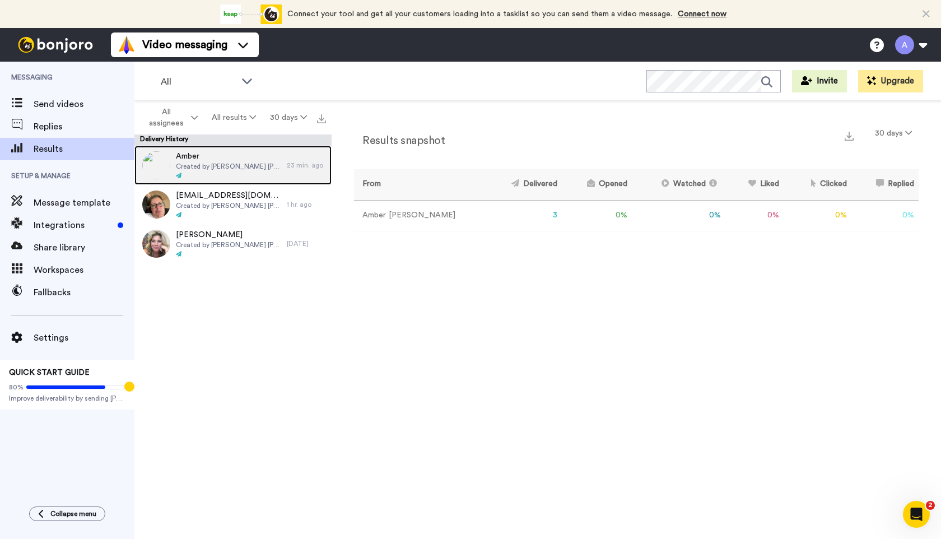
click at [245, 166] on span "Created by [PERSON_NAME] [PERSON_NAME]" at bounding box center [228, 166] width 105 height 9
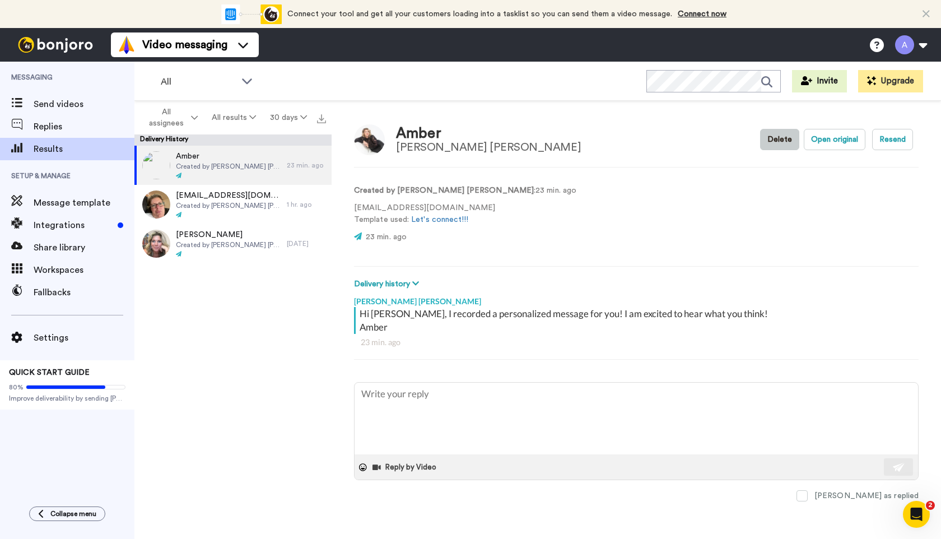
click at [780, 137] on button "Delete" at bounding box center [779, 139] width 39 height 21
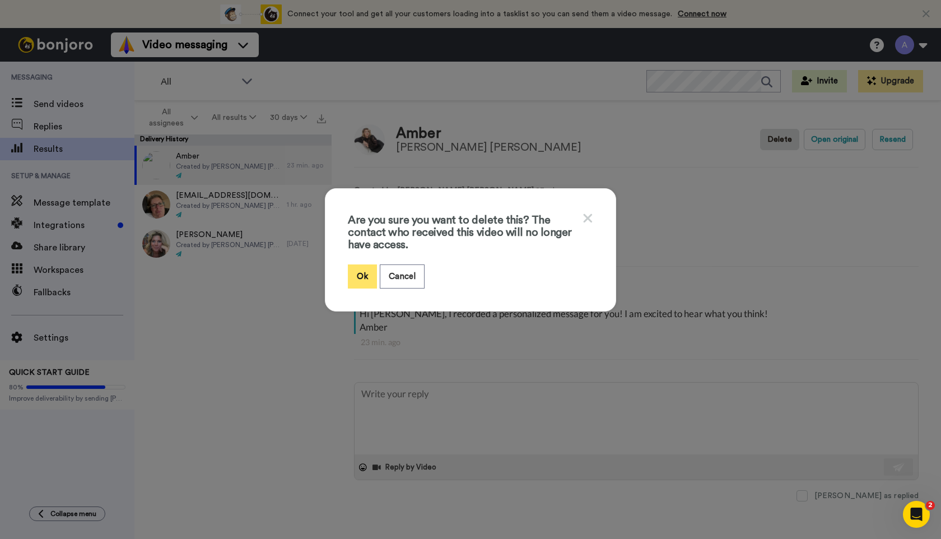
click at [357, 278] on button "Ok" at bounding box center [362, 276] width 29 height 24
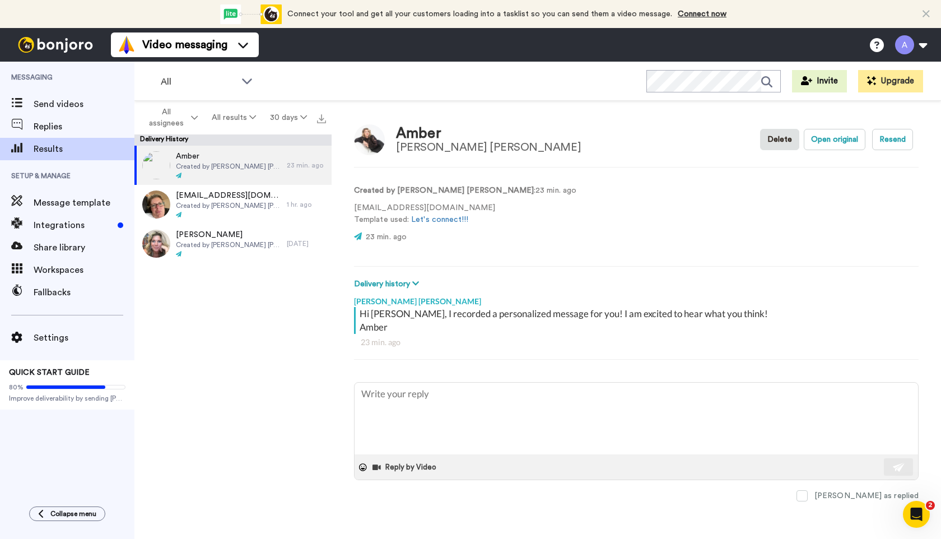
type textarea "x"
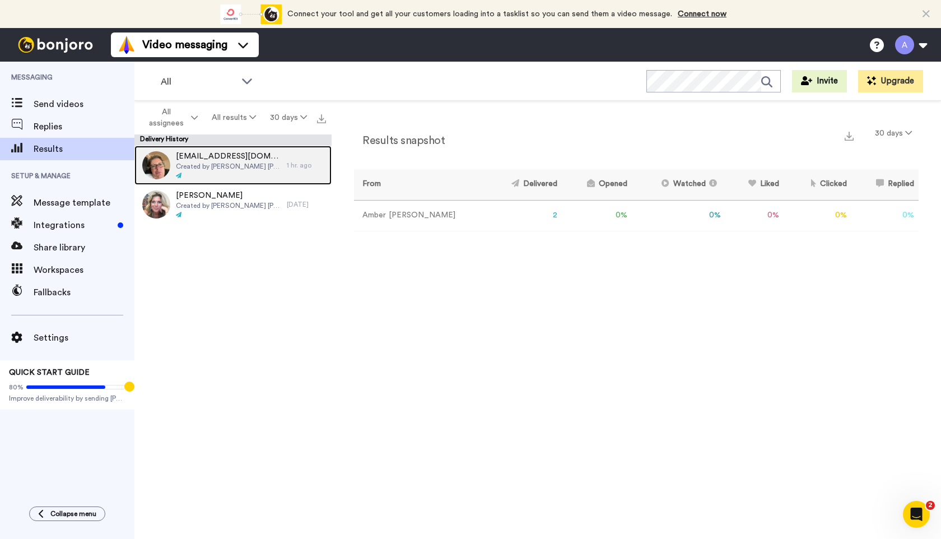
click at [226, 168] on span "Created by Amber Annette" at bounding box center [228, 166] width 105 height 9
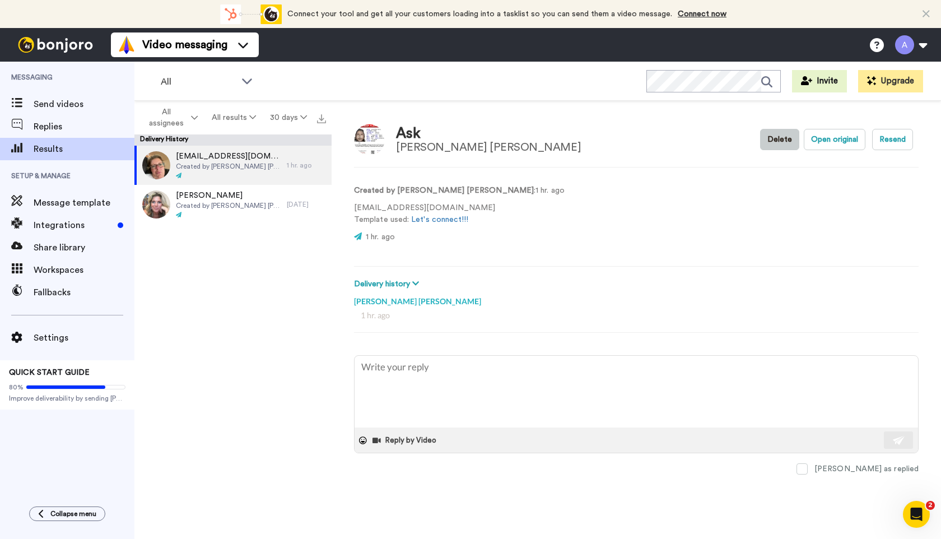
click at [775, 141] on button "Delete" at bounding box center [779, 139] width 39 height 21
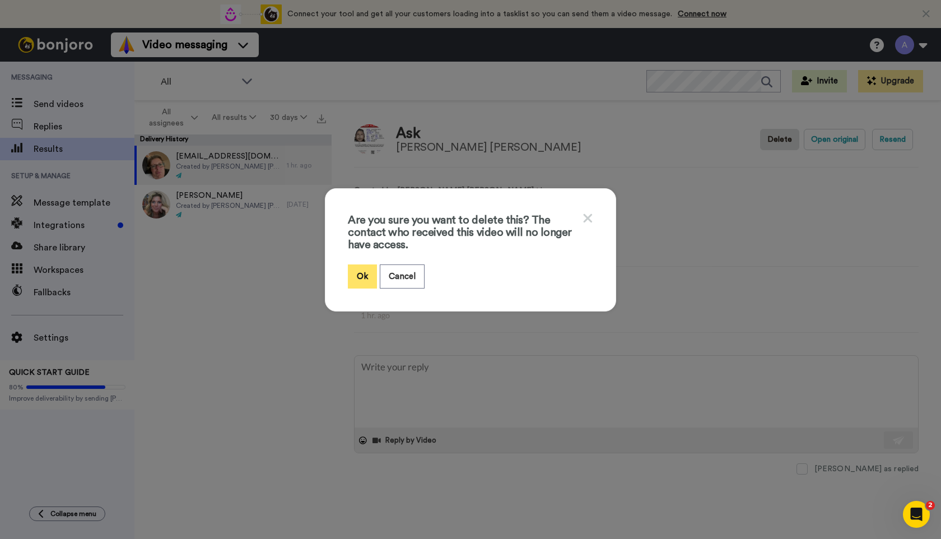
click at [365, 271] on button "Ok" at bounding box center [362, 276] width 29 height 24
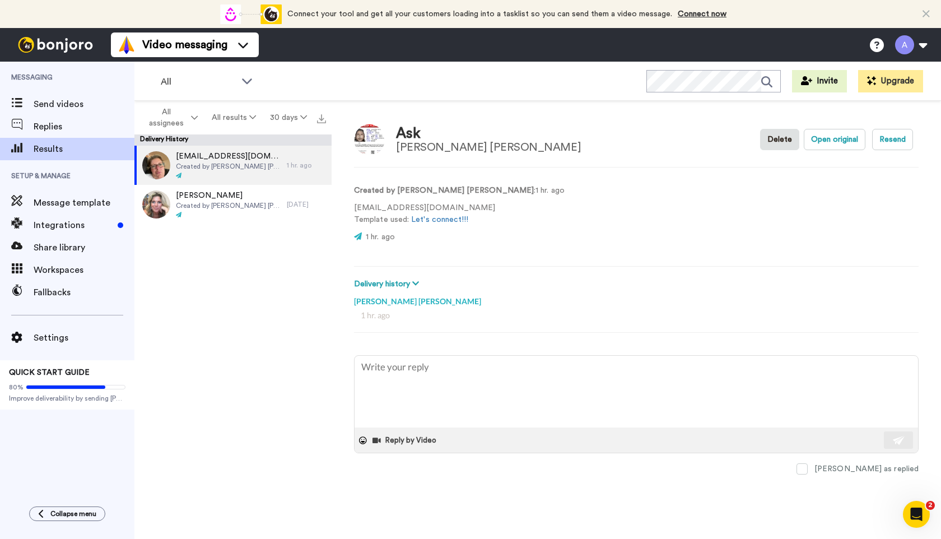
type textarea "x"
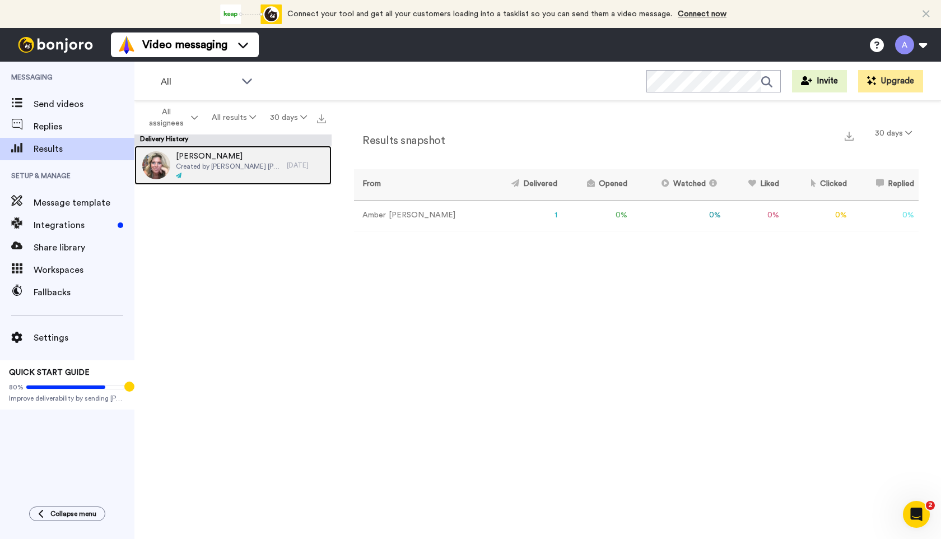
click at [232, 169] on span "Created by Amber Annette" at bounding box center [228, 166] width 105 height 9
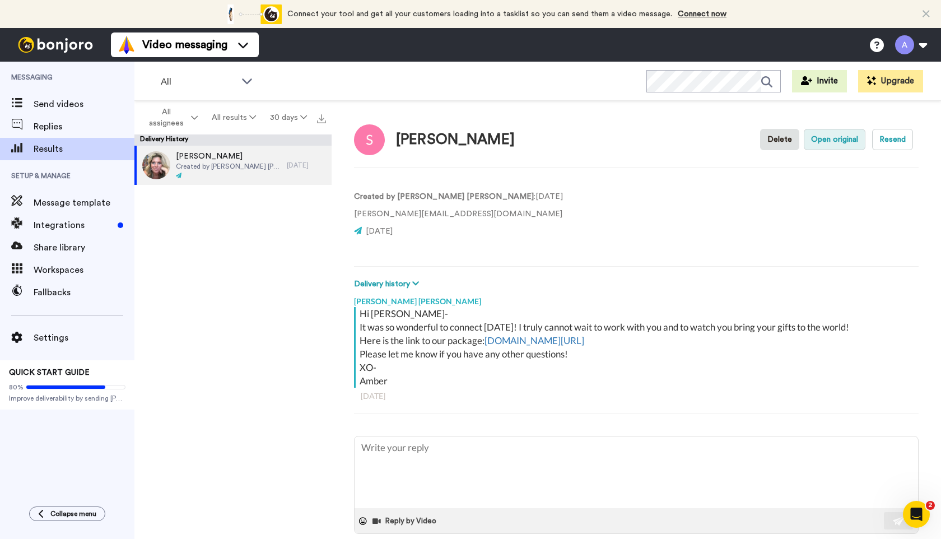
click at [828, 141] on button "Open original" at bounding box center [834, 139] width 62 height 21
click at [889, 143] on button "Resend" at bounding box center [892, 139] width 41 height 21
click at [884, 138] on button "Resend" at bounding box center [892, 139] width 41 height 21
click at [926, 12] on icon at bounding box center [925, 13] width 7 height 11
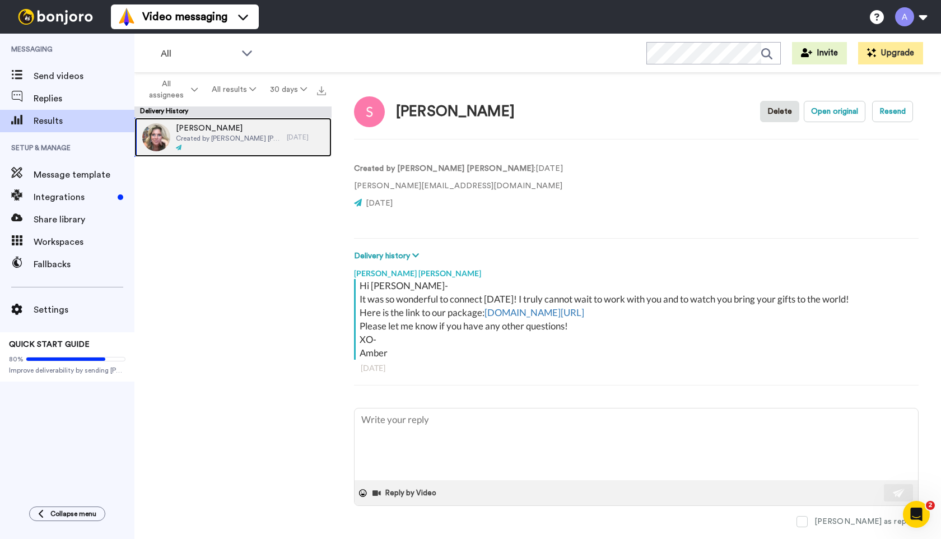
click at [214, 132] on span "[PERSON_NAME]" at bounding box center [228, 128] width 105 height 11
type textarea "x"
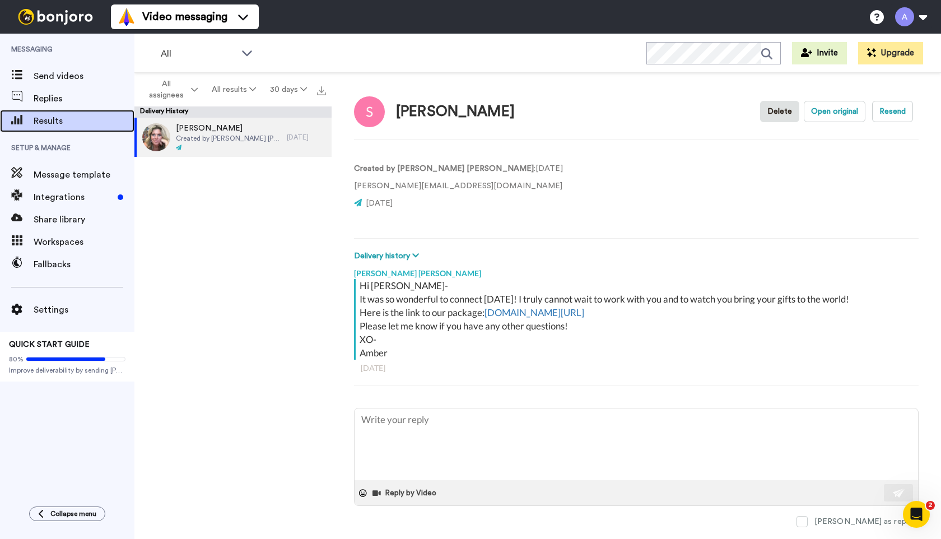
click at [50, 118] on span "Results" at bounding box center [84, 120] width 101 height 13
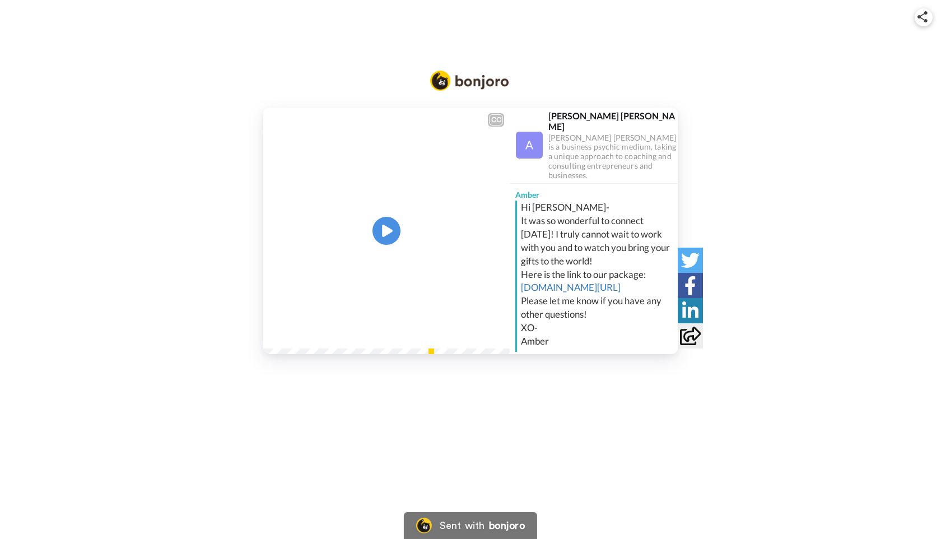
click at [686, 339] on icon at bounding box center [690, 335] width 21 height 18
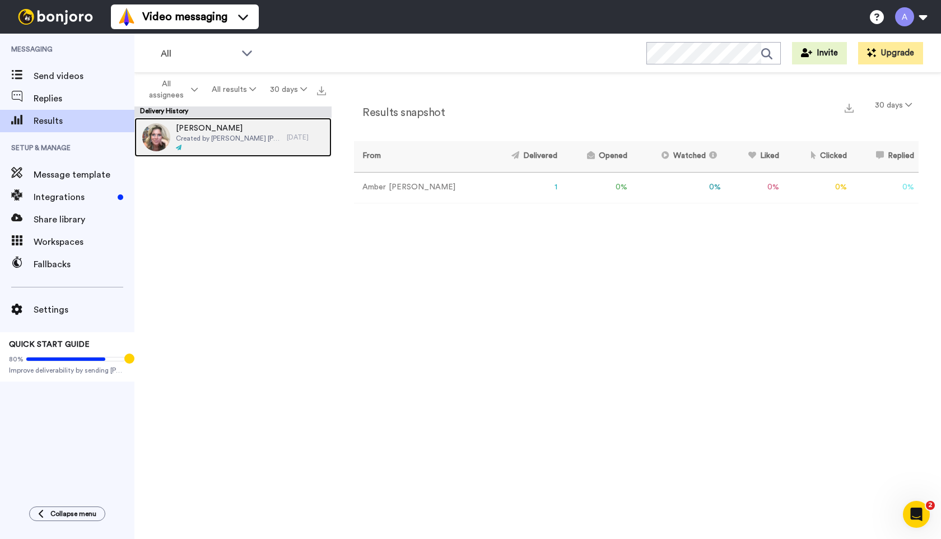
click at [247, 136] on span "Created by Amber Annette" at bounding box center [228, 138] width 105 height 9
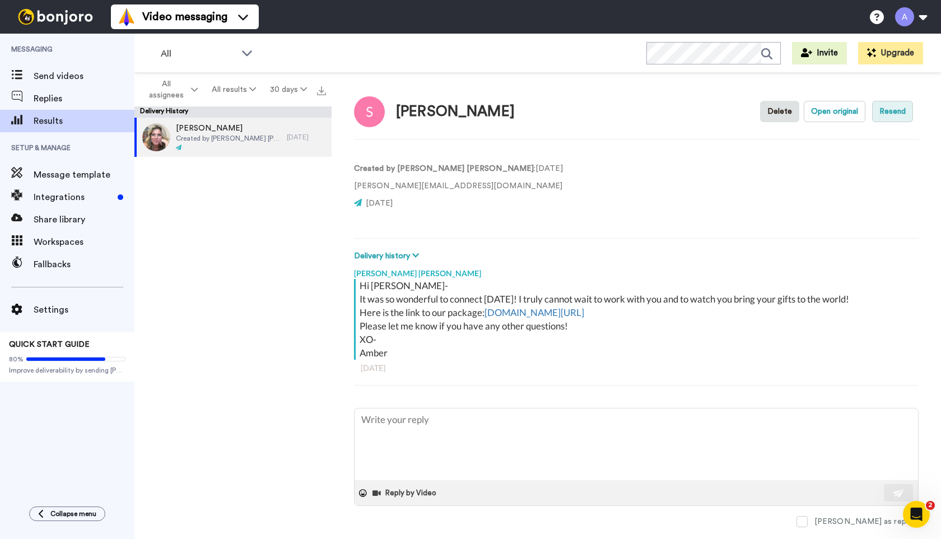
click at [895, 115] on button "Resend" at bounding box center [892, 111] width 41 height 21
type textarea "x"
click at [917, 513] on icon "Open Intercom Messenger" at bounding box center [916, 514] width 8 height 9
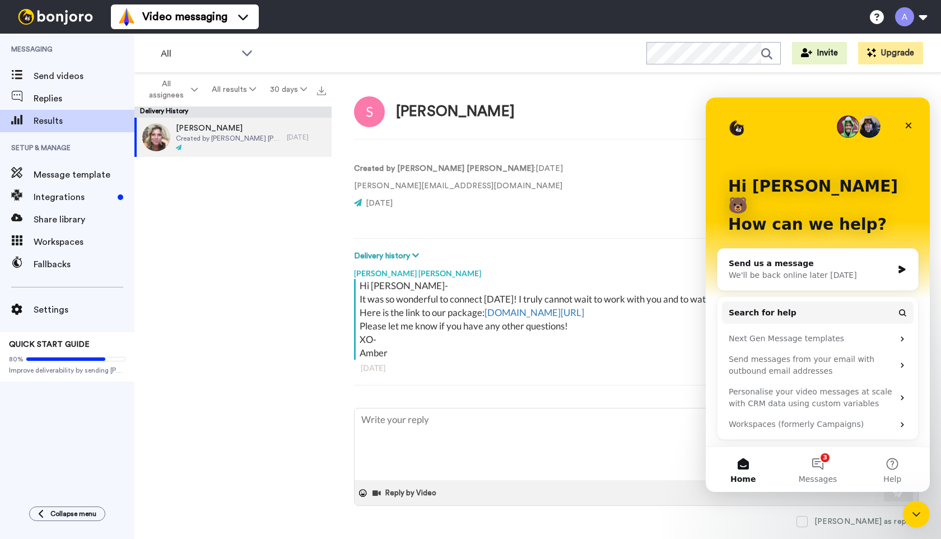
click at [796, 269] on div "We'll be back online later today" at bounding box center [810, 275] width 164 height 12
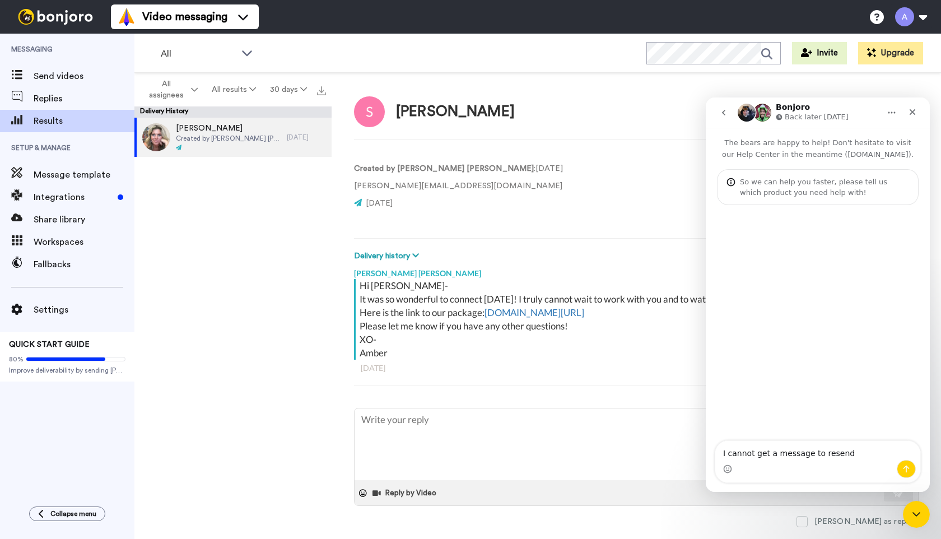
type textarea "I cannot get a message to resend."
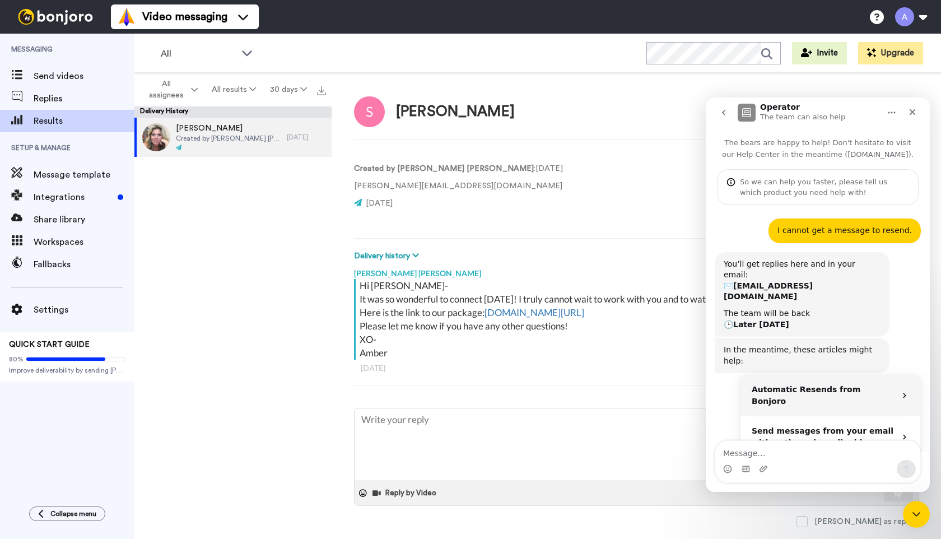
scroll to position [42, 0]
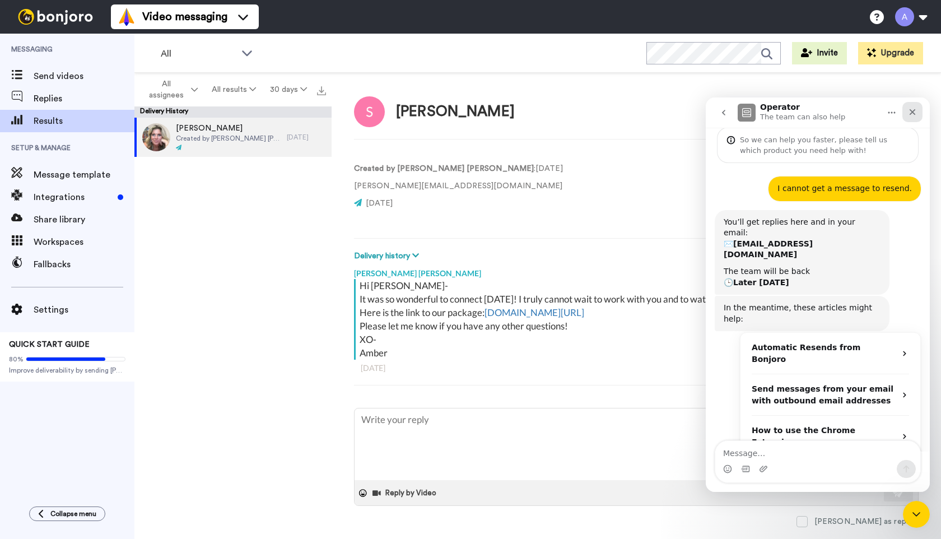
click at [912, 111] on icon "Close" at bounding box center [912, 112] width 6 height 6
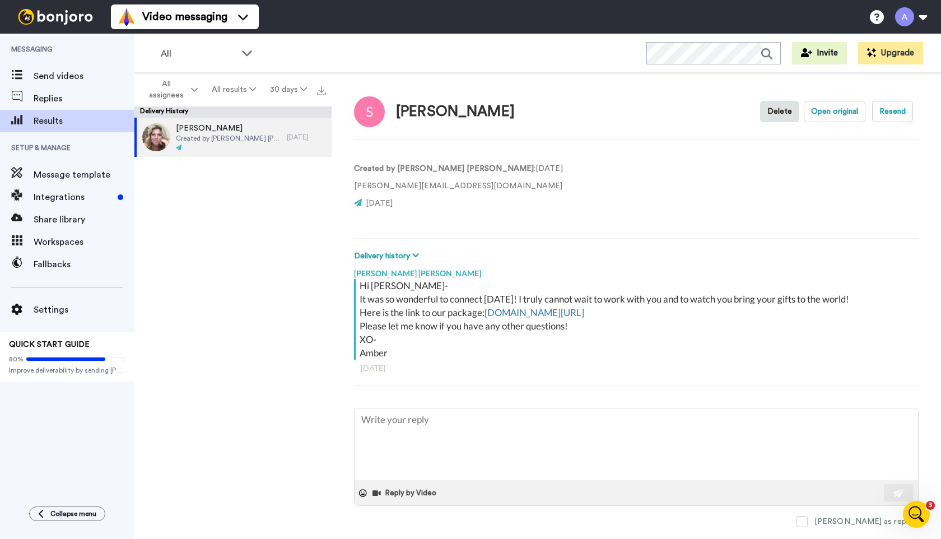
scroll to position [60, 0]
click at [889, 110] on button "Resend" at bounding box center [892, 111] width 41 height 21
type textarea "x"
click at [58, 76] on span "Send videos" at bounding box center [84, 75] width 101 height 13
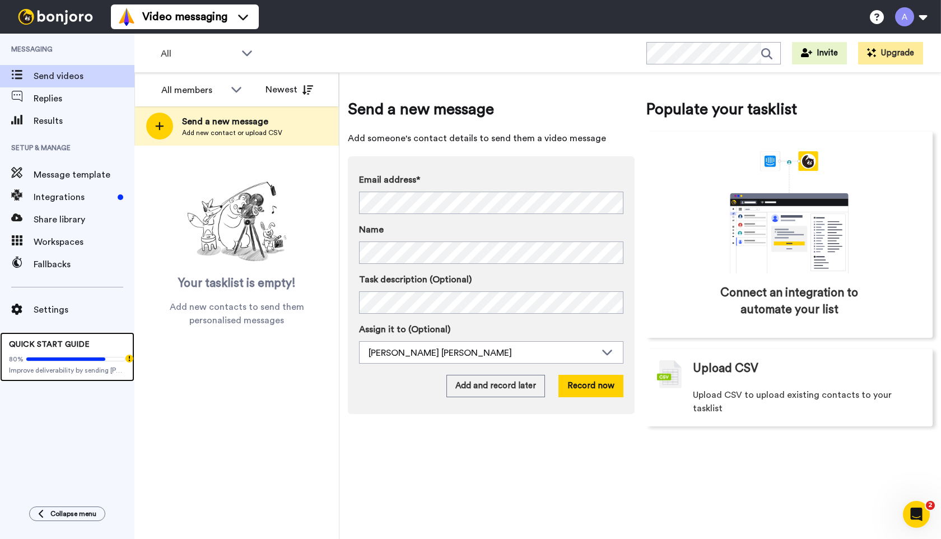
click at [81, 361] on div "80%" at bounding box center [67, 358] width 116 height 9
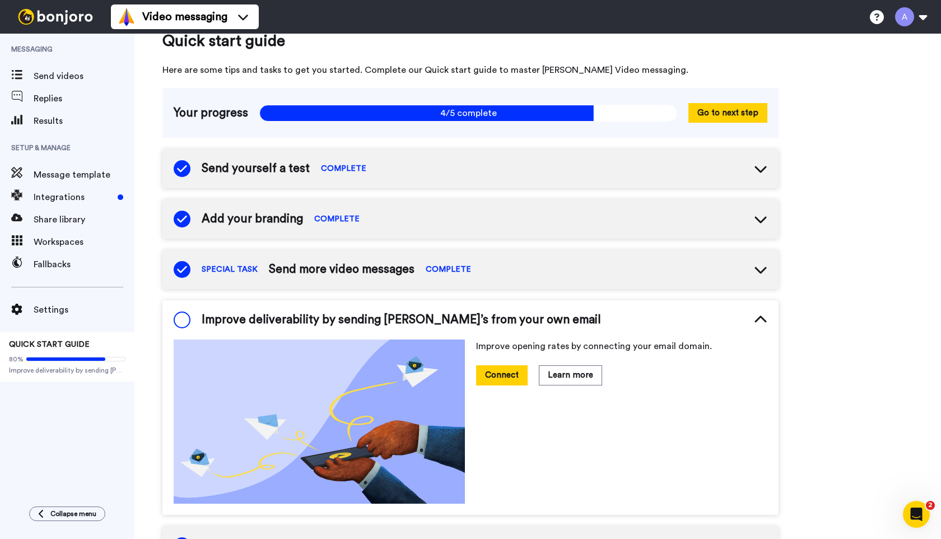
scroll to position [18, 0]
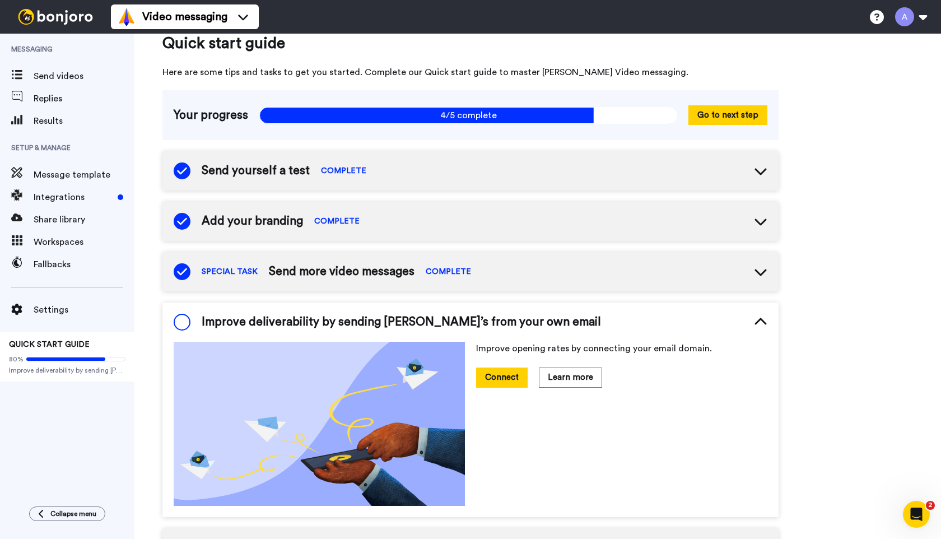
click at [719, 175] on div "Send yourself a test COMPLETE" at bounding box center [470, 170] width 616 height 39
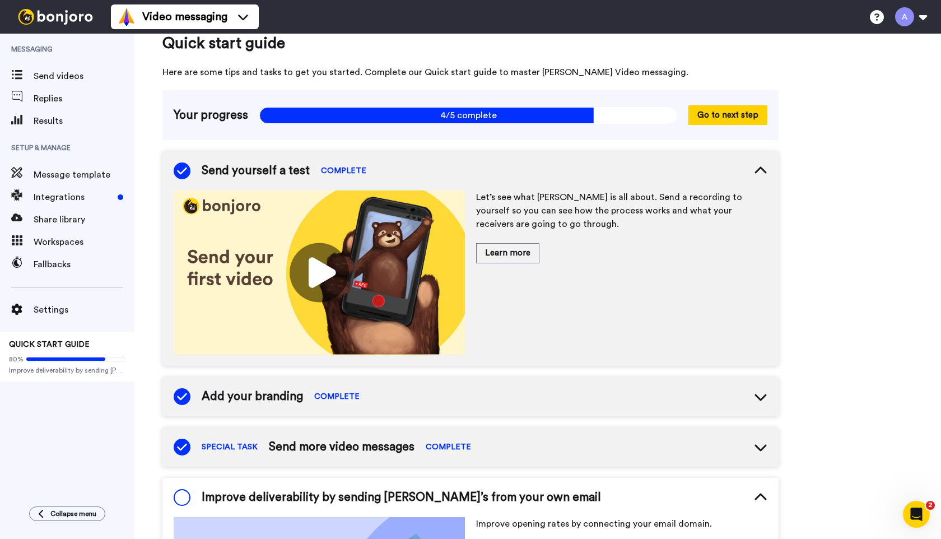
click at [335, 170] on span "COMPLETE" at bounding box center [343, 170] width 45 height 11
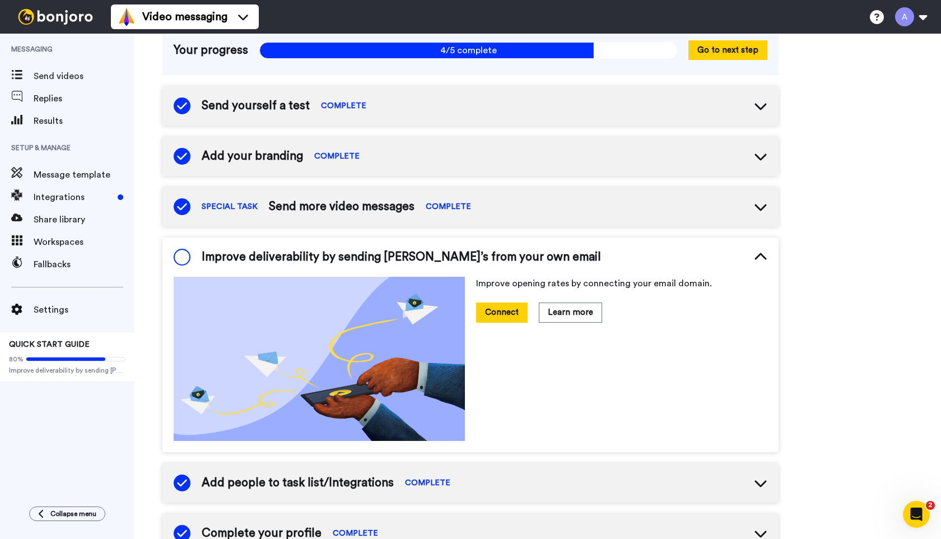
scroll to position [88, 0]
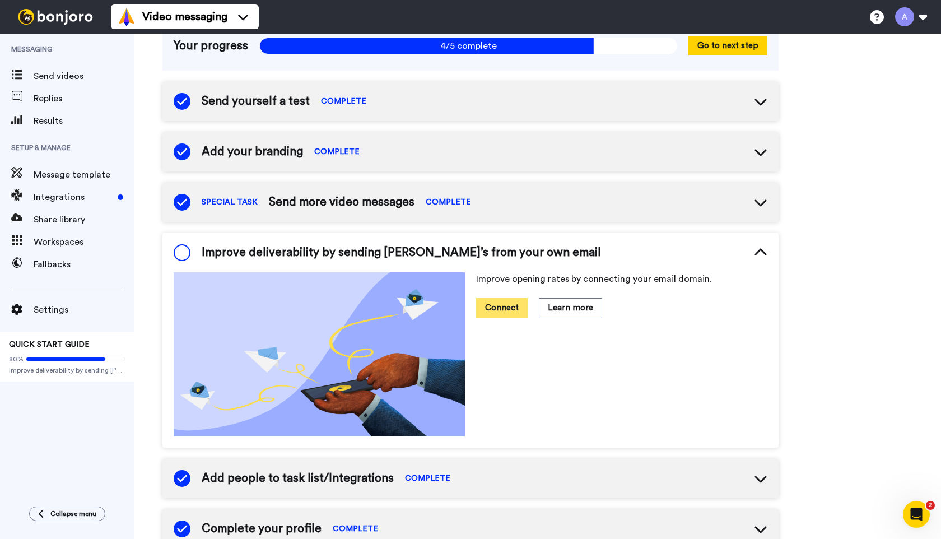
click at [504, 307] on button "Connect" at bounding box center [502, 308] width 52 height 20
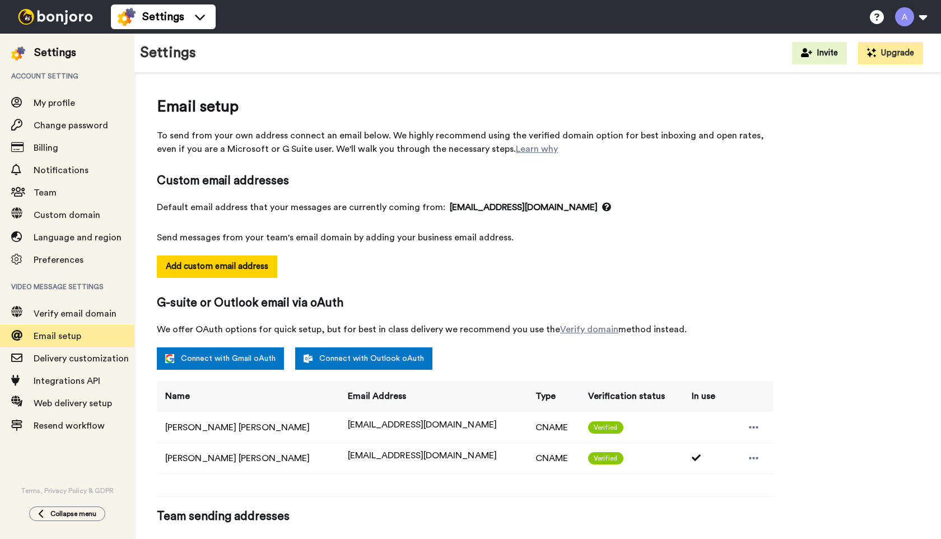
select select "163713"
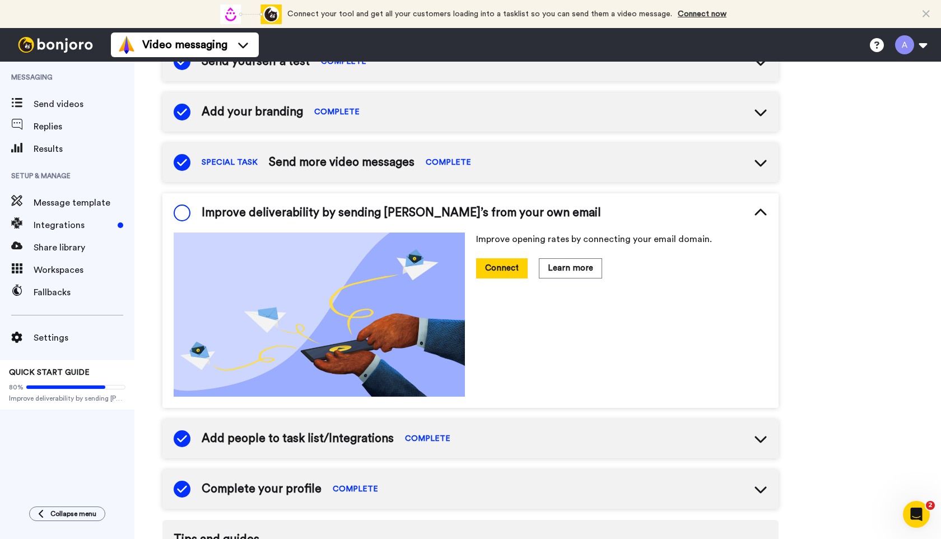
click at [186, 215] on span at bounding box center [182, 212] width 17 height 17
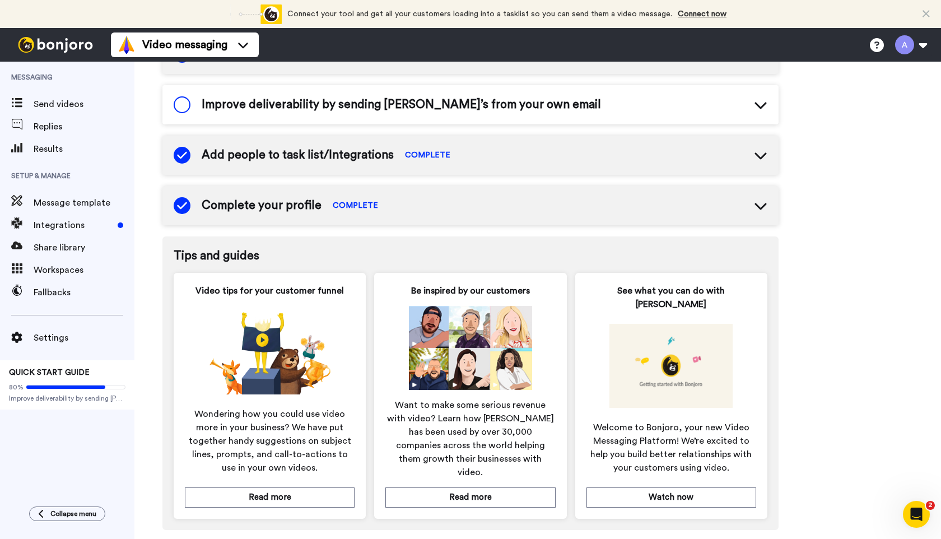
scroll to position [269, 0]
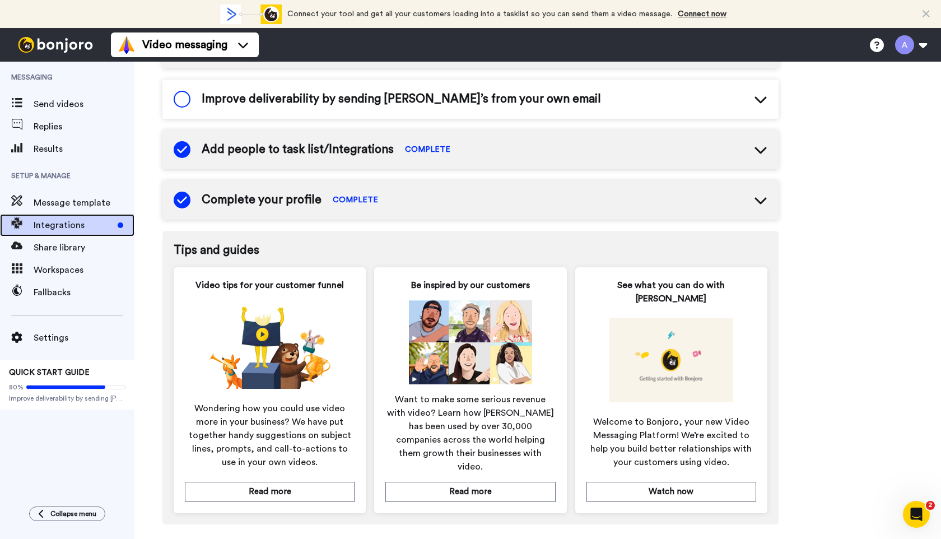
click at [46, 231] on span "Integrations" at bounding box center [74, 224] width 80 height 13
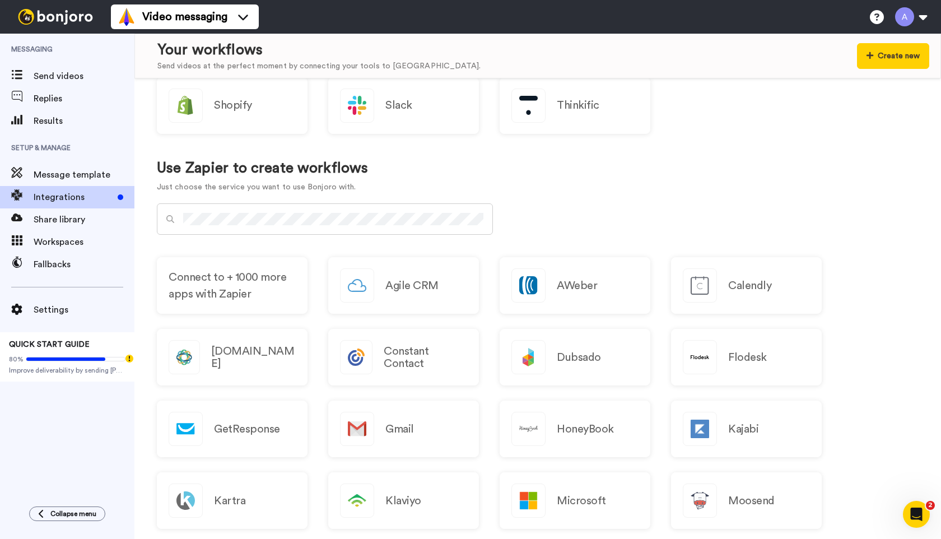
scroll to position [435, 0]
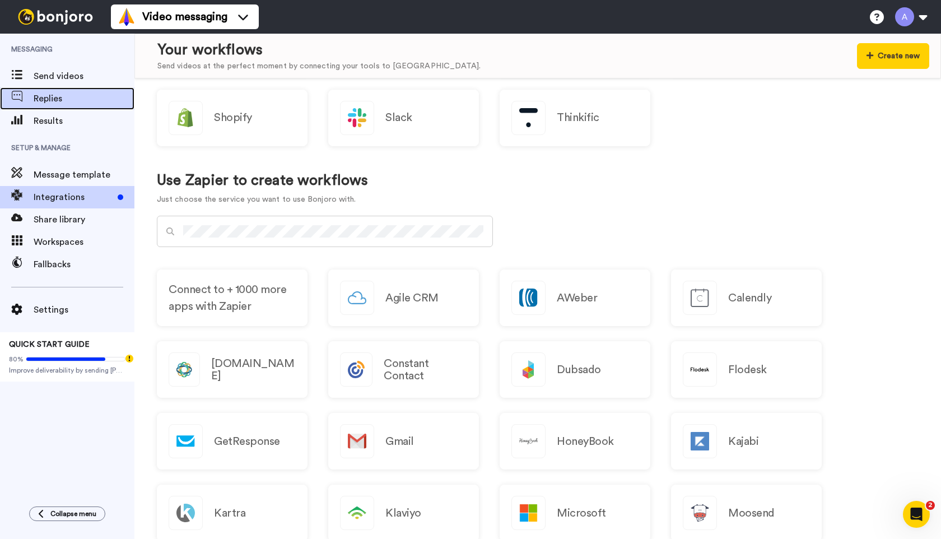
click at [45, 100] on span "Replies" at bounding box center [84, 98] width 101 height 13
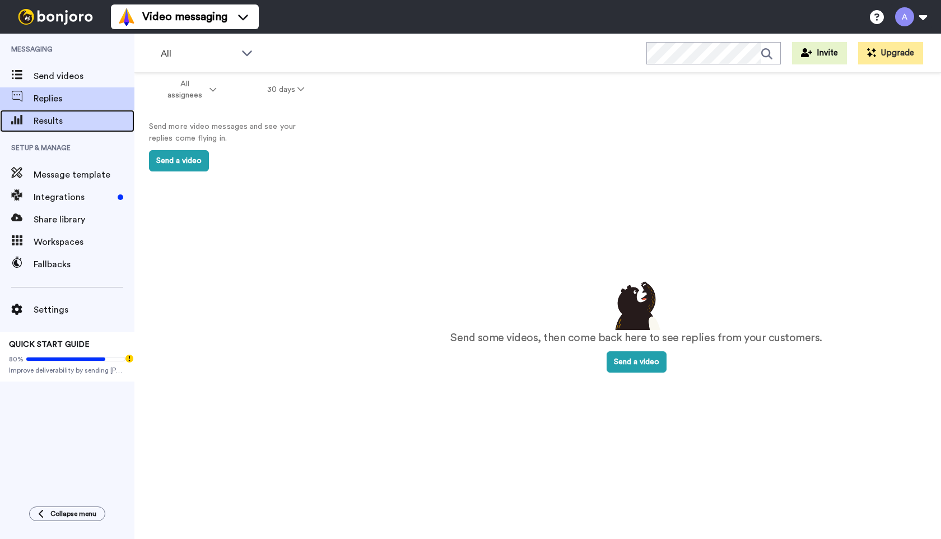
click at [39, 122] on span "Results" at bounding box center [84, 120] width 101 height 13
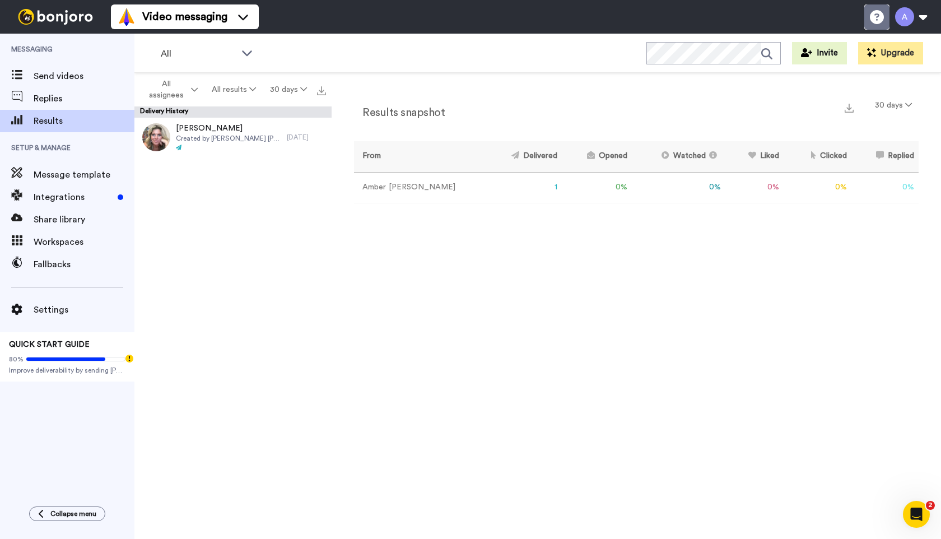
click at [874, 18] on icon at bounding box center [877, 17] width 14 height 14
click at [52, 76] on span "Send videos" at bounding box center [84, 75] width 101 height 13
